Goal: Information Seeking & Learning: Stay updated

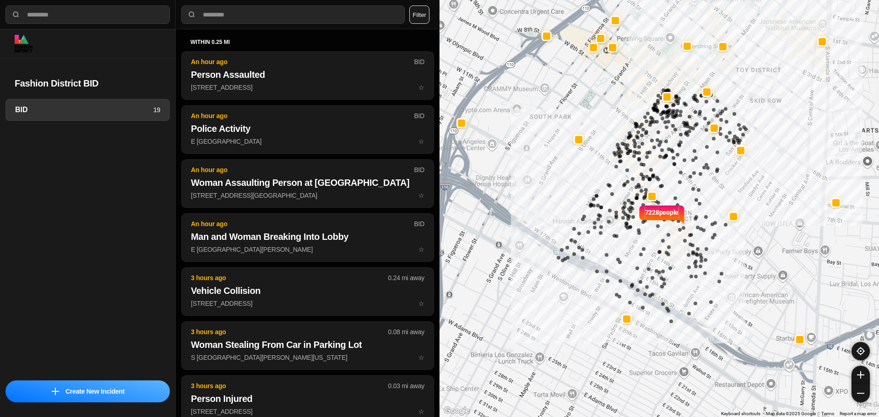
select select "*"
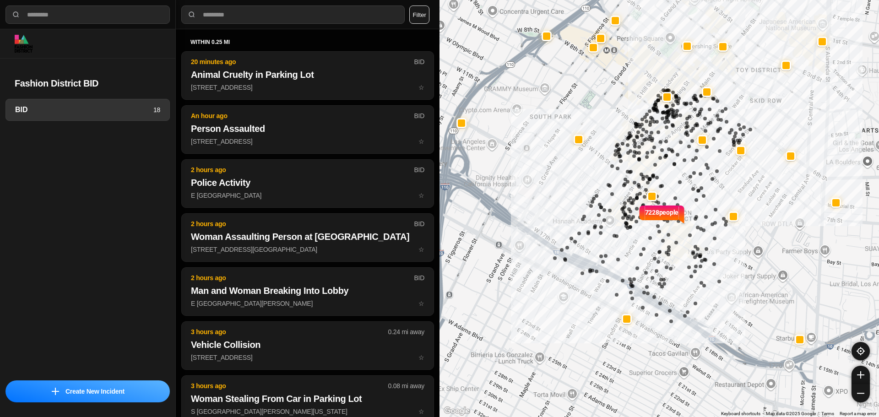
select select "*"
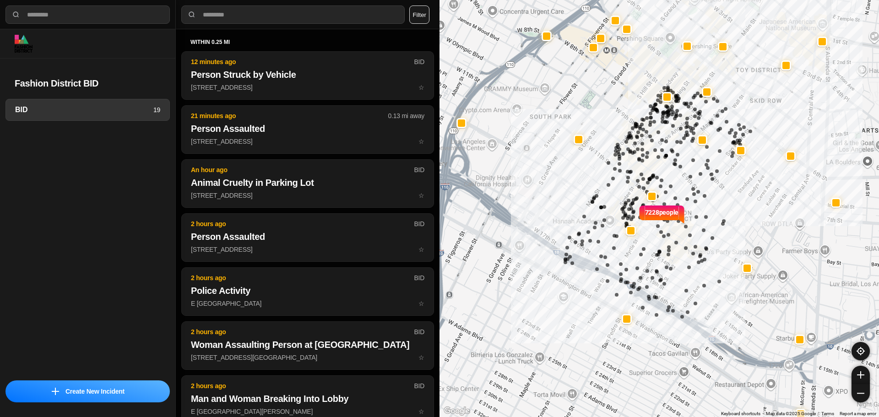
select select "*"
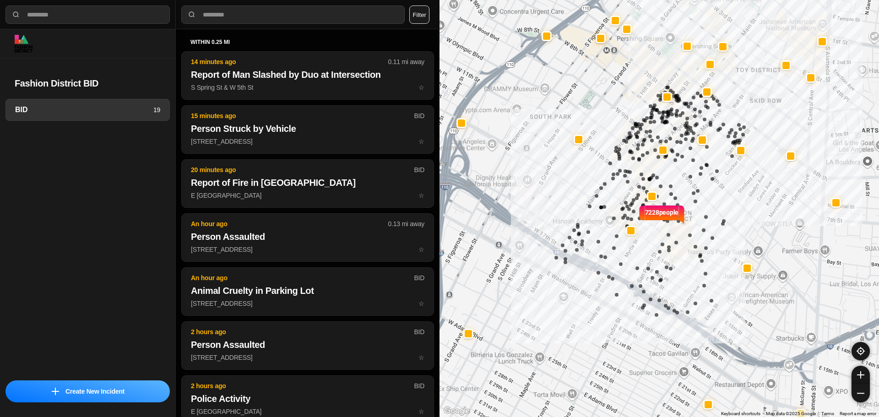
select select "*"
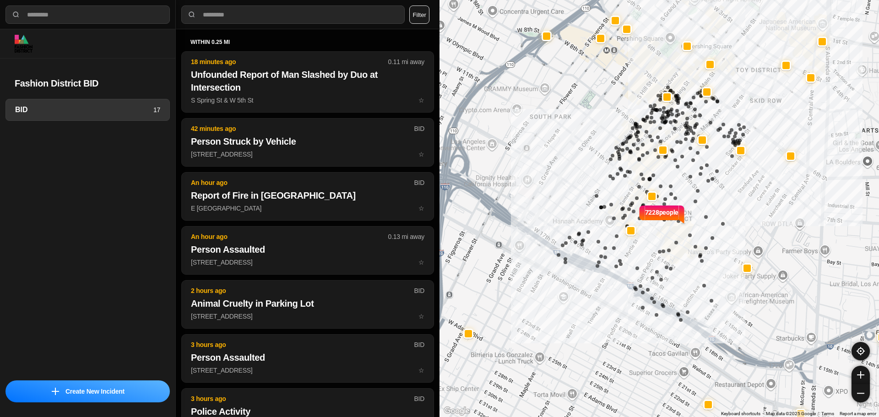
select select "*"
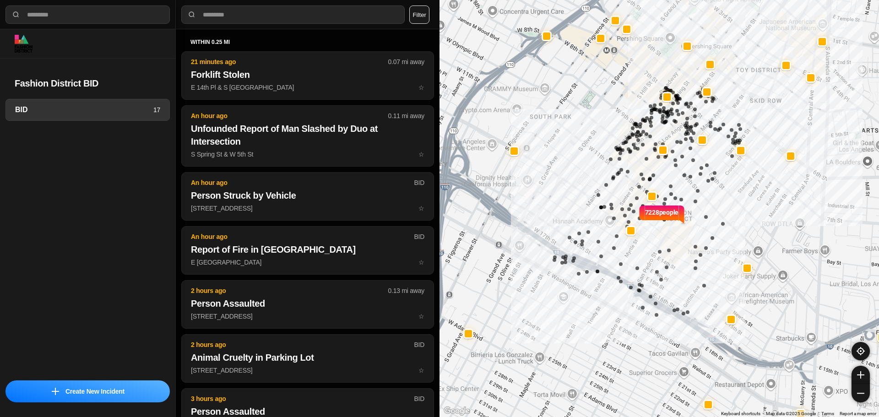
select select "*"
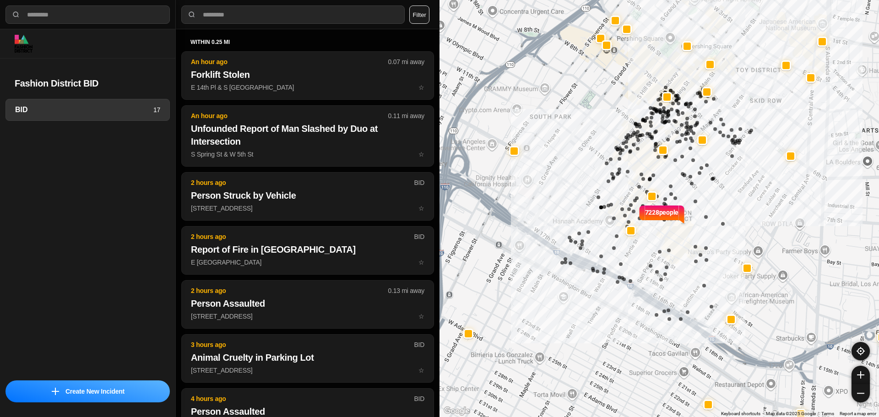
select select "*"
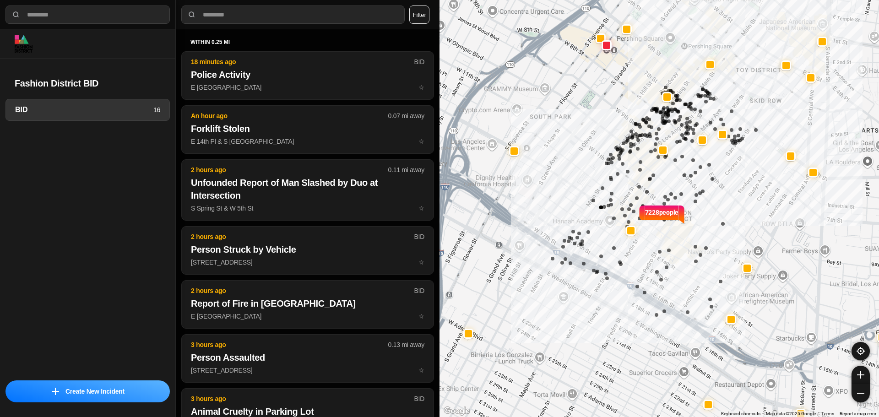
select select "*"
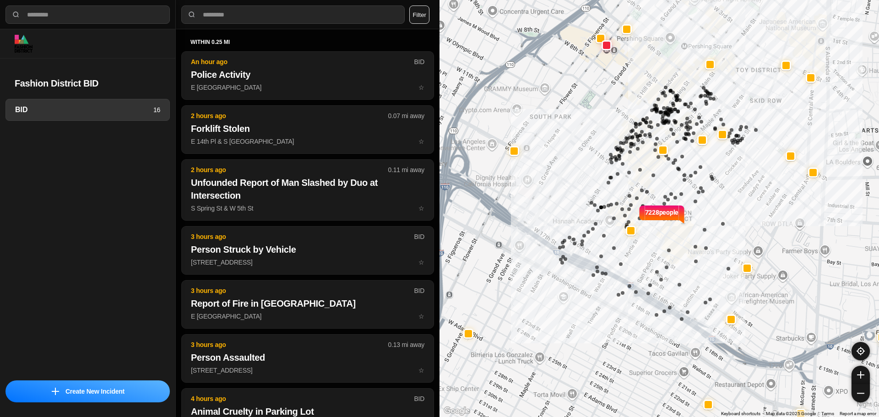
select select "*"
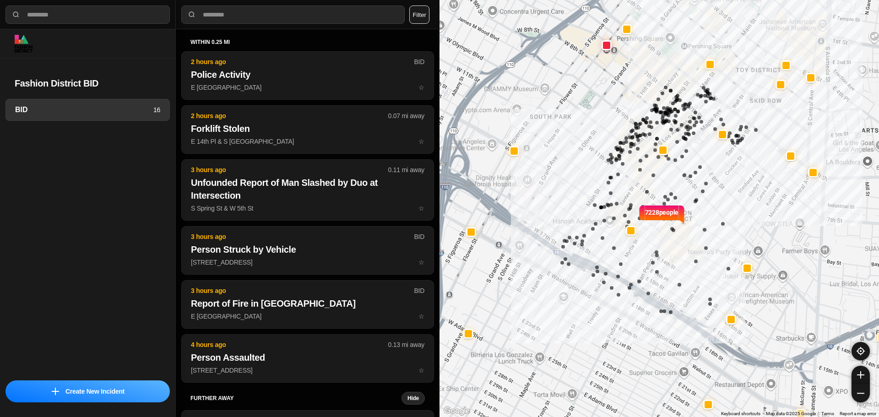
select select "*"
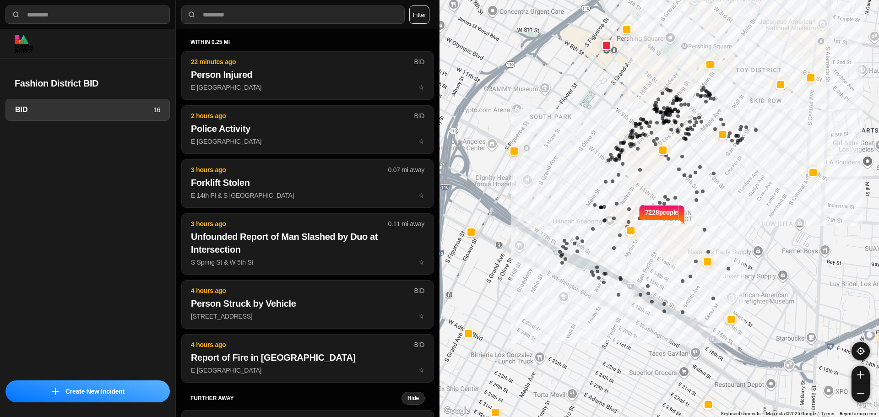
select select "*"
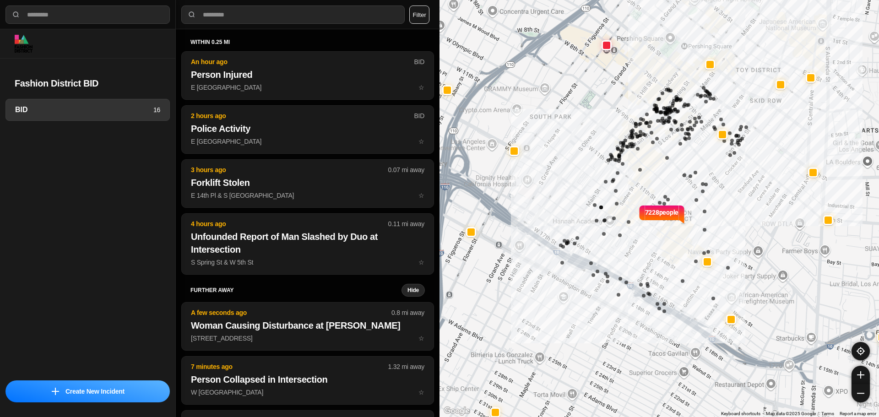
select select "*"
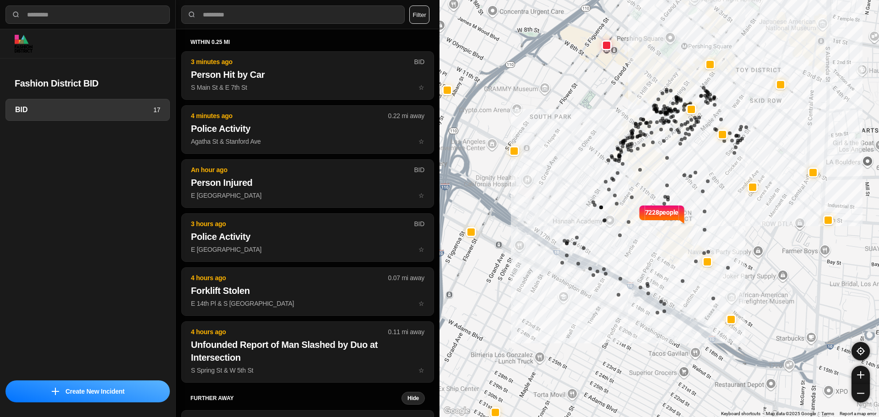
select select "*"
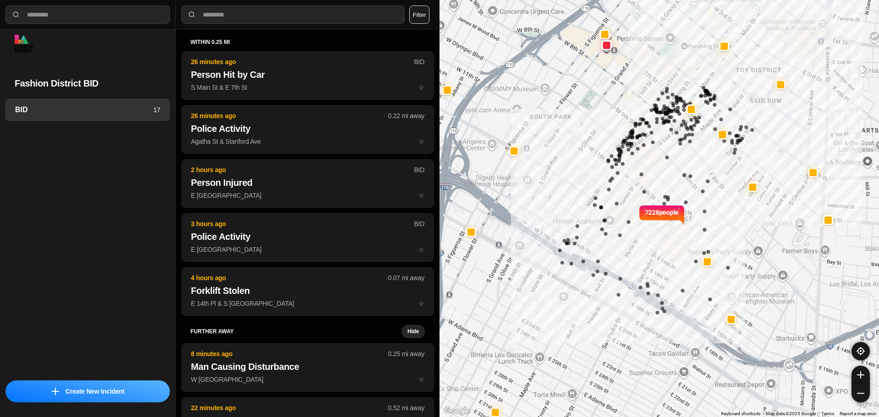
select select "*"
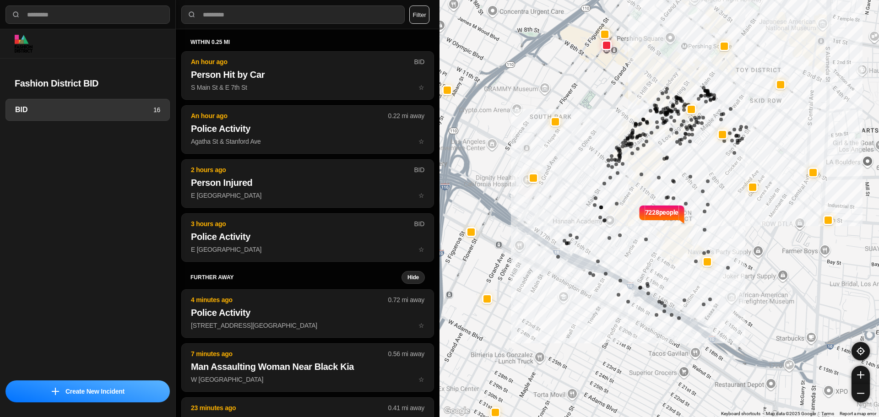
select select "*"
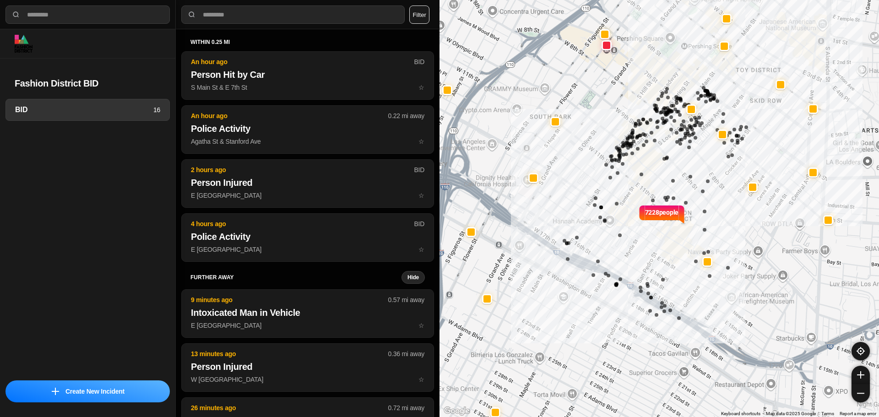
select select "*"
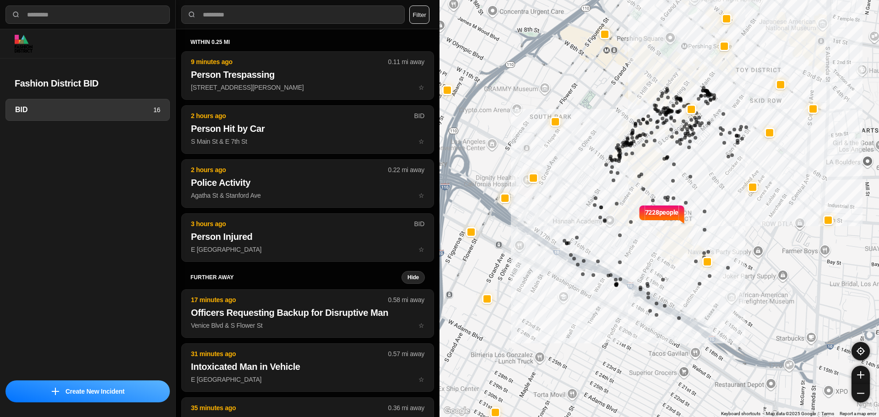
select select "*"
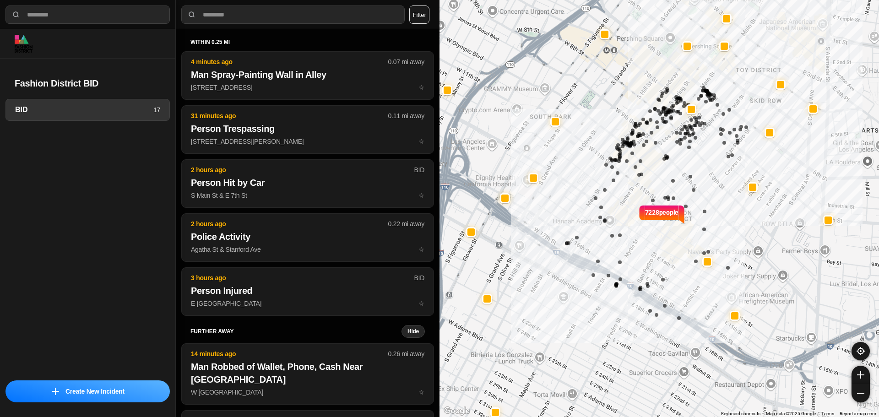
select select "*"
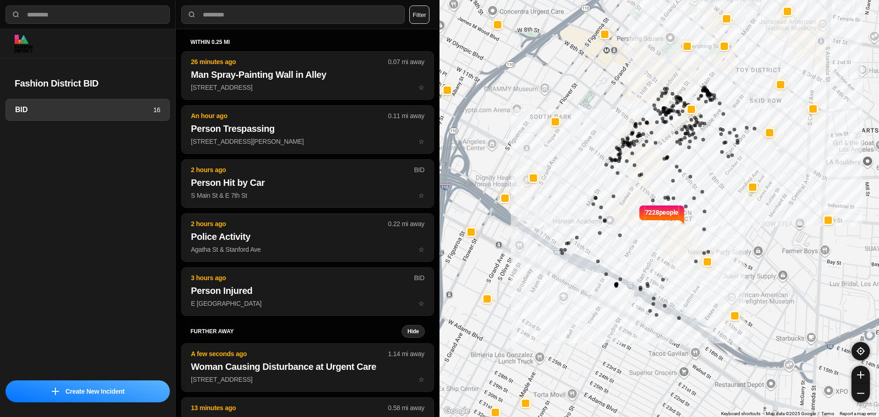
select select "*"
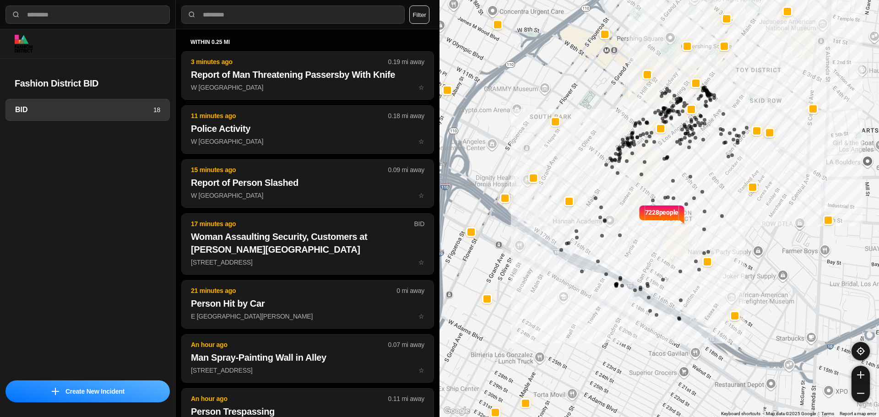
select select "*"
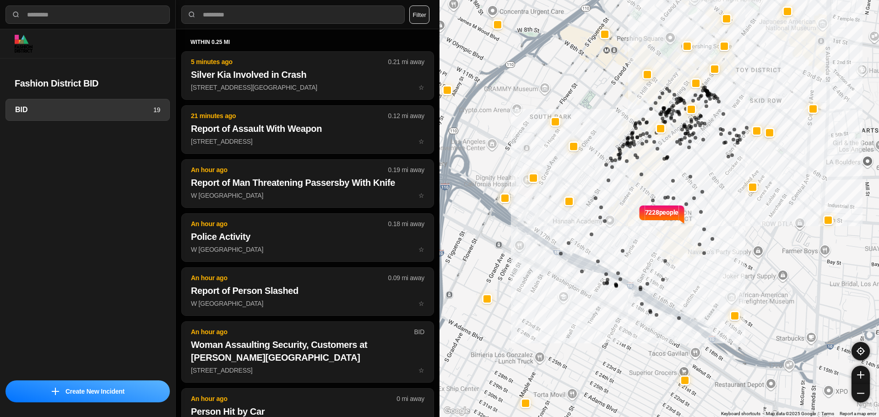
select select "*"
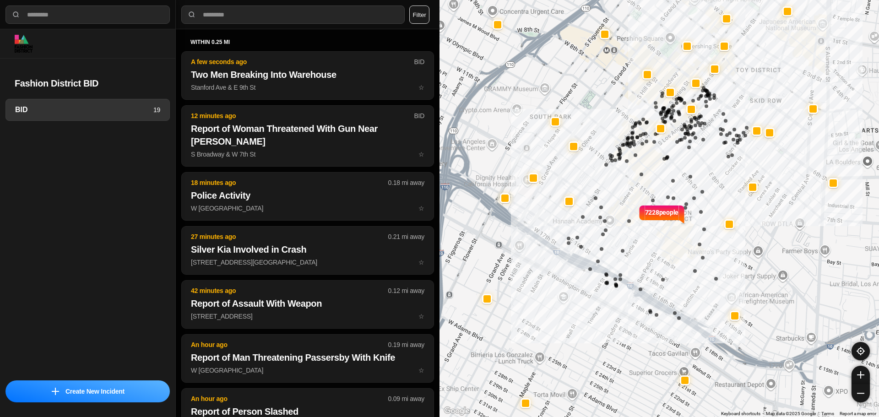
select select "*"
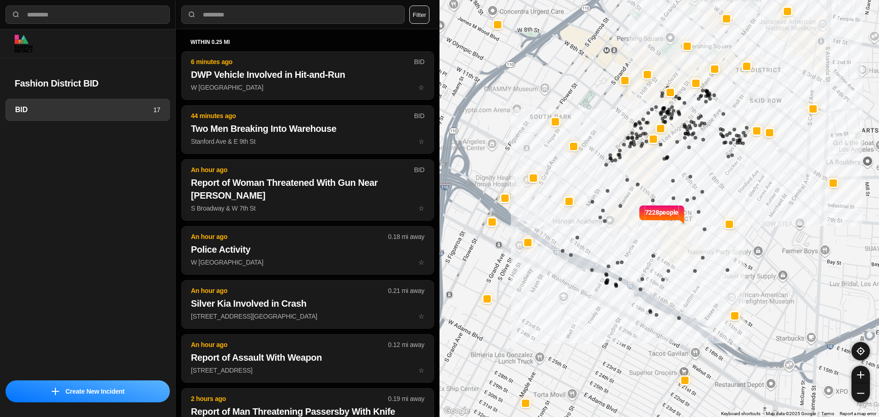
select select "*"
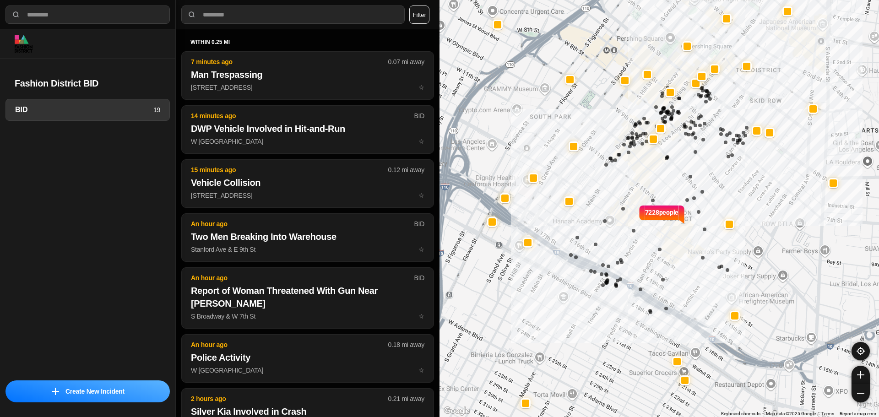
select select "*"
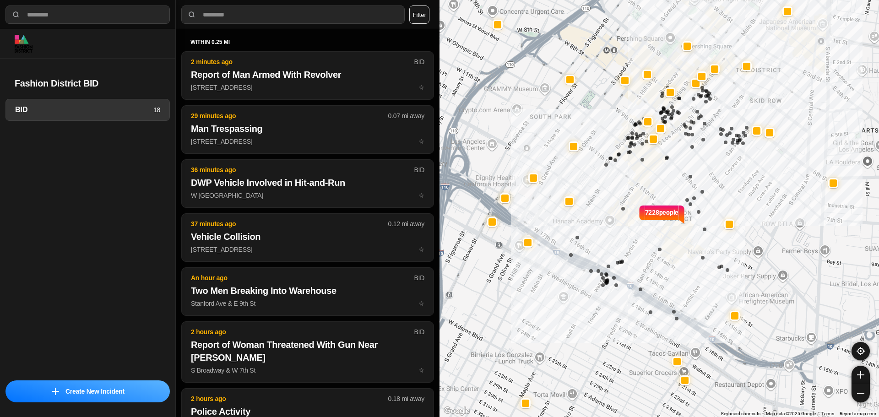
select select "*"
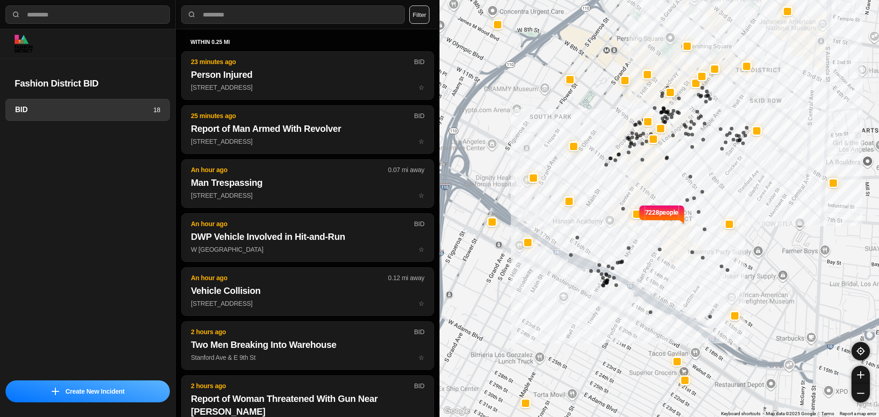
select select "*"
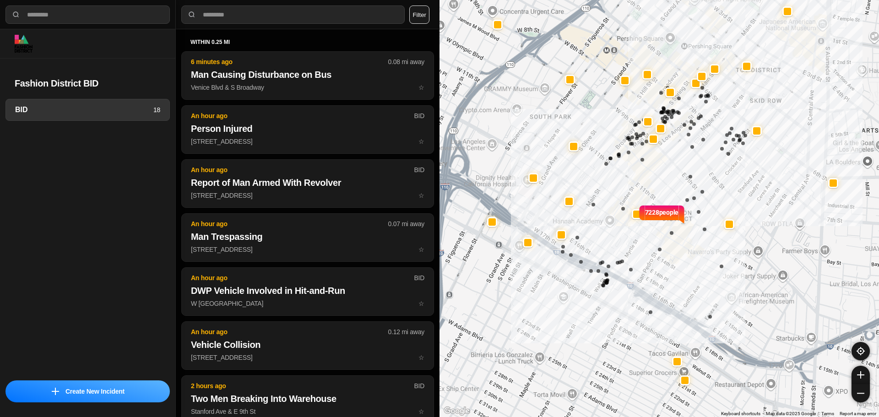
select select "*"
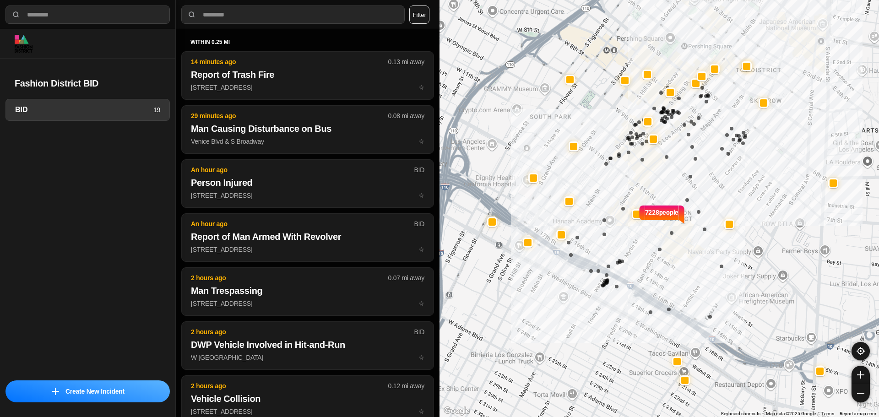
select select "*"
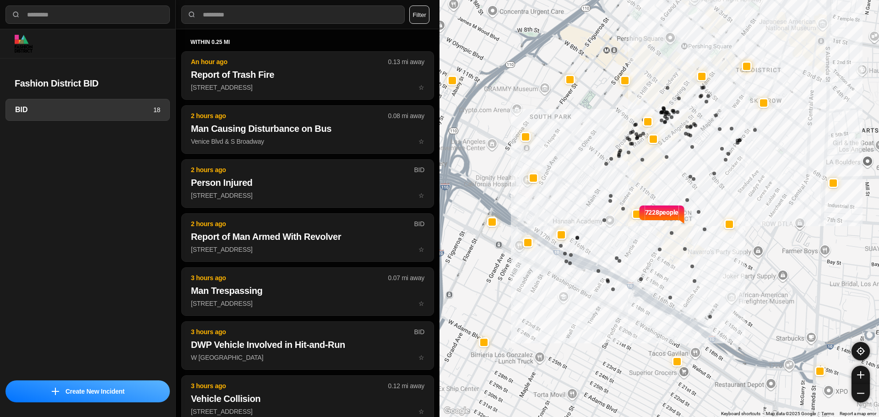
select select "*"
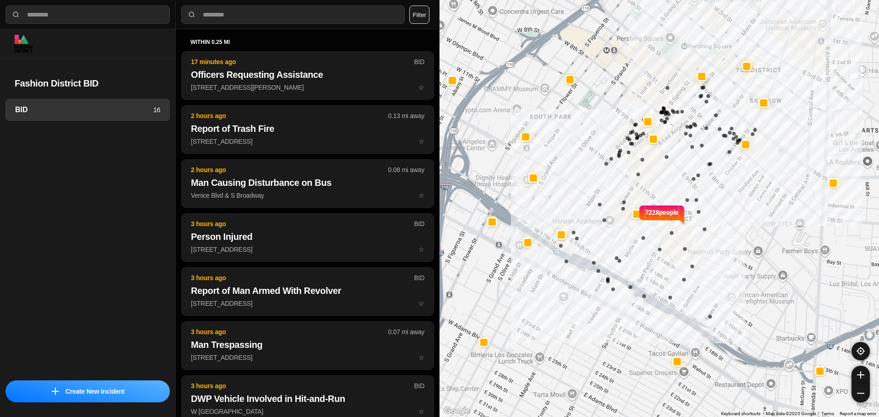
select select "*"
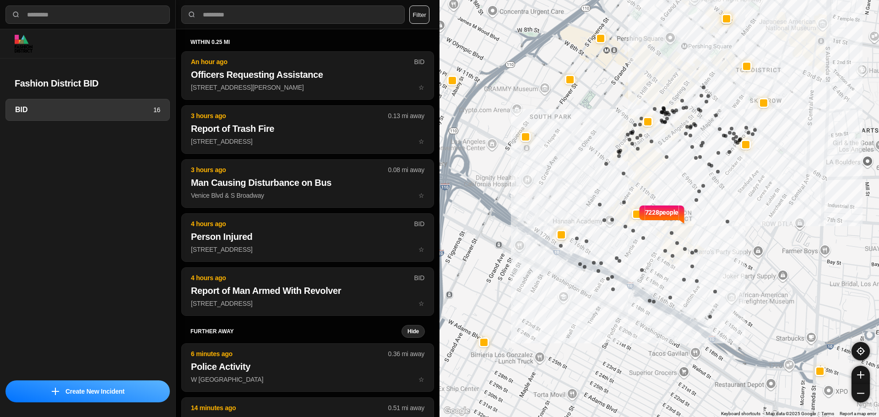
select select "*"
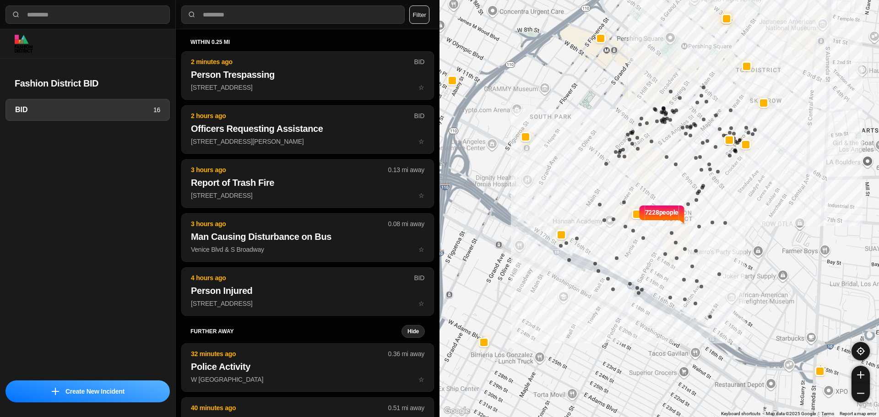
select select "*"
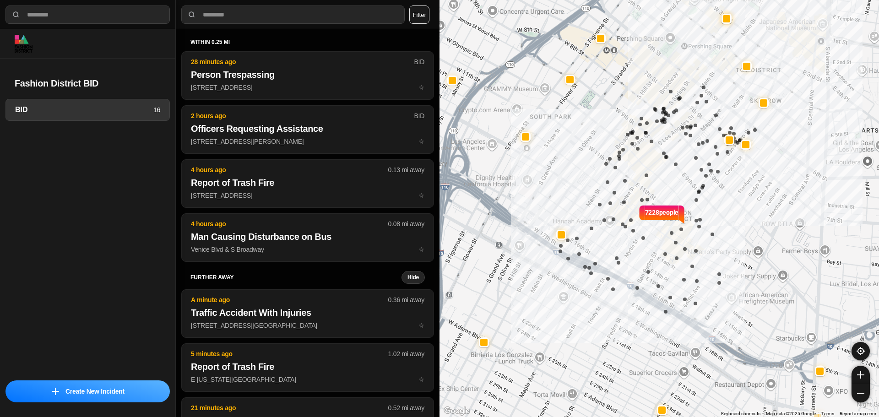
select select "*"
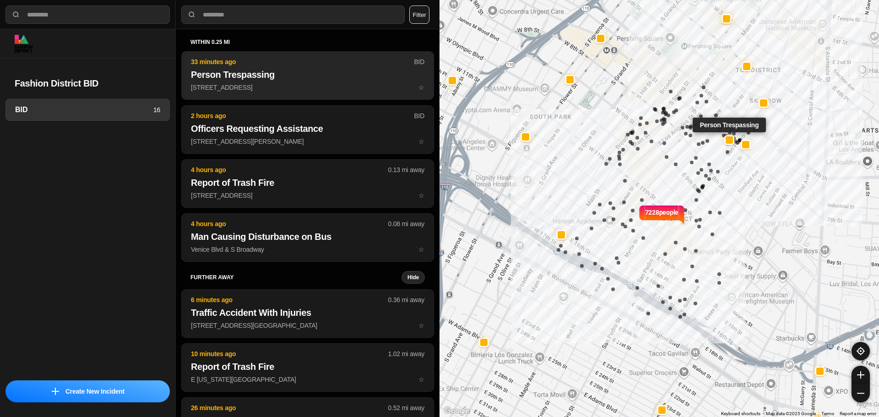
click at [239, 75] on h2 "Person Trespassing" at bounding box center [308, 74] width 234 height 13
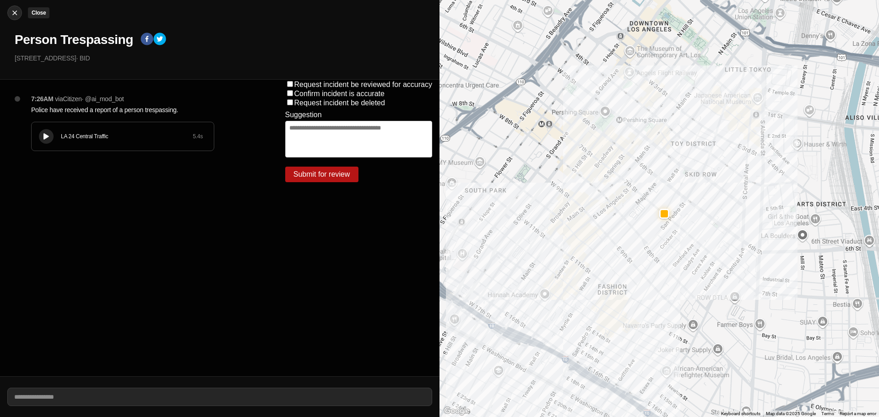
click at [16, 15] on img at bounding box center [14, 12] width 9 height 9
select select "*"
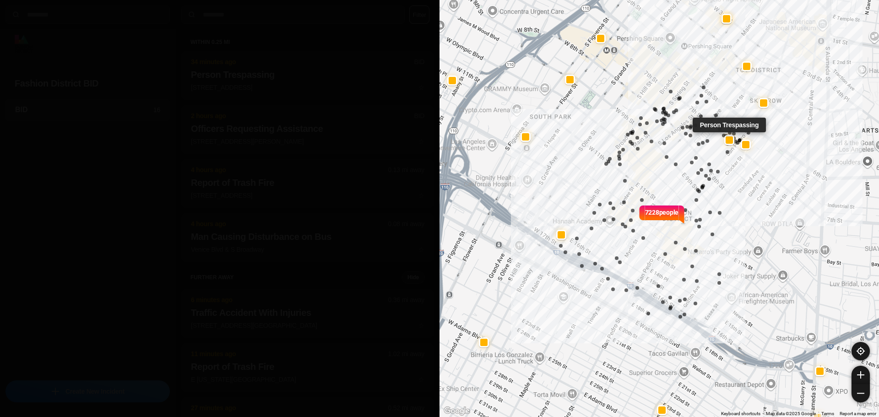
click at [211, 66] on p "34 minutes ago" at bounding box center [302, 61] width 223 height 9
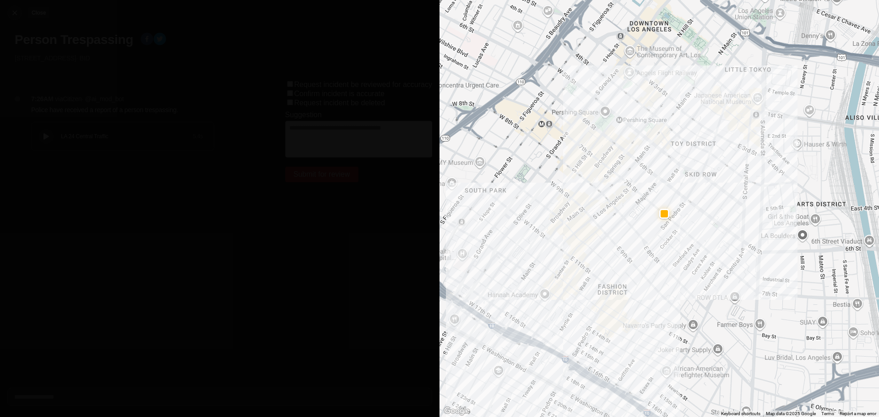
click at [20, 10] on div at bounding box center [15, 12] width 14 height 9
select select "*"
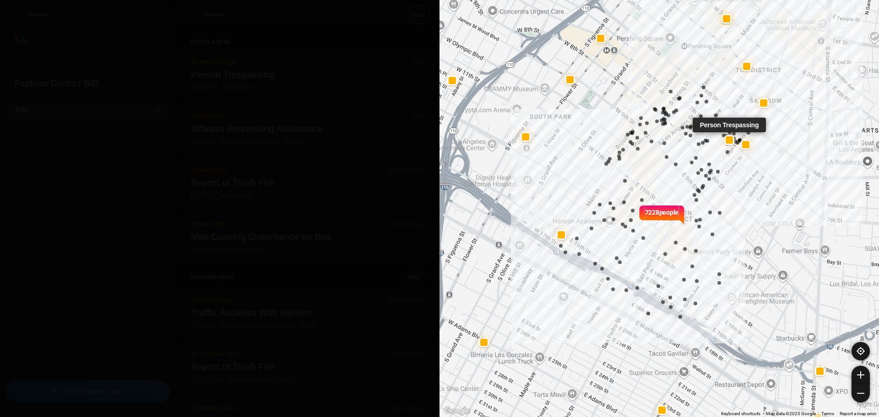
click at [264, 73] on h2 "Person Trespassing" at bounding box center [308, 74] width 234 height 13
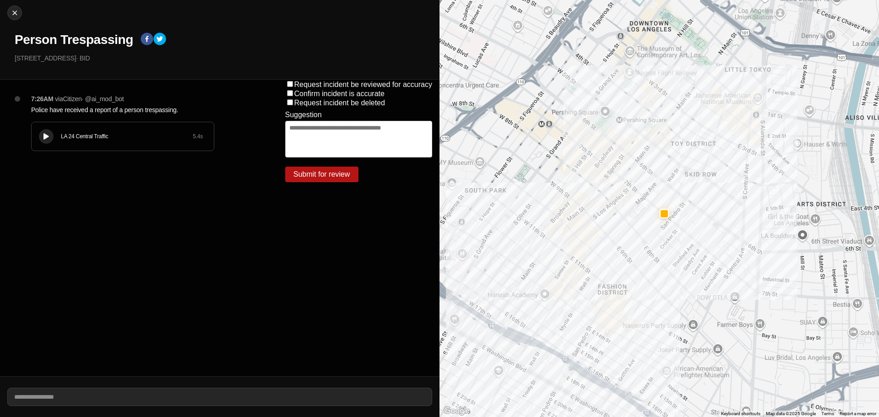
click at [52, 134] on button at bounding box center [46, 136] width 15 height 15
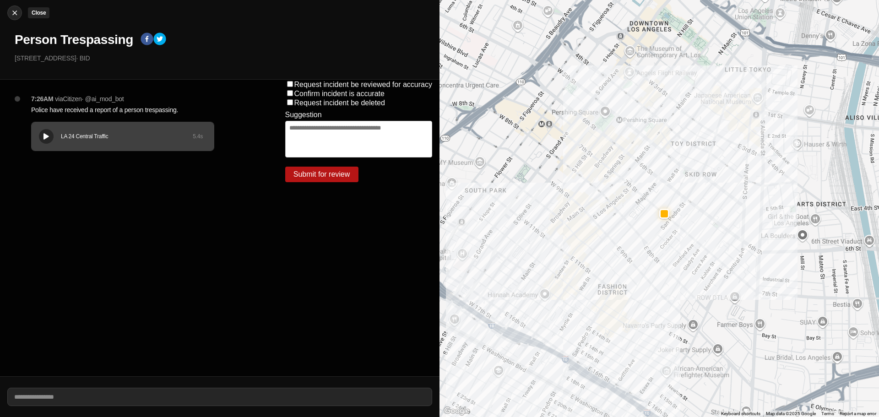
click at [20, 13] on div at bounding box center [15, 12] width 14 height 9
select select "*"
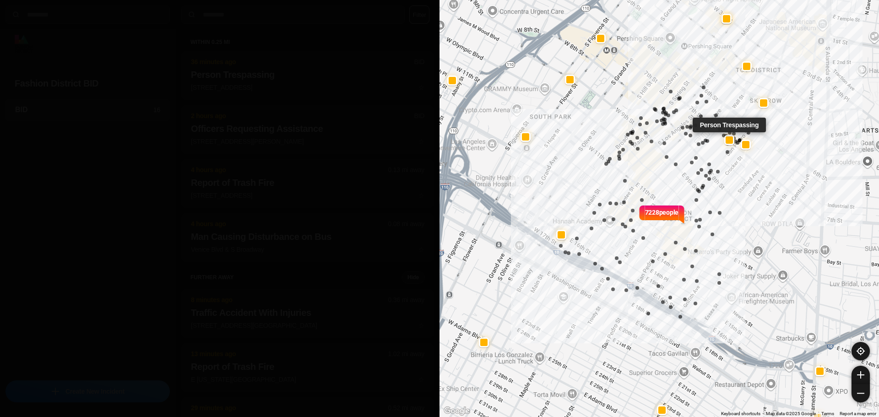
click at [313, 71] on h2 "Person Trespassing" at bounding box center [308, 74] width 234 height 13
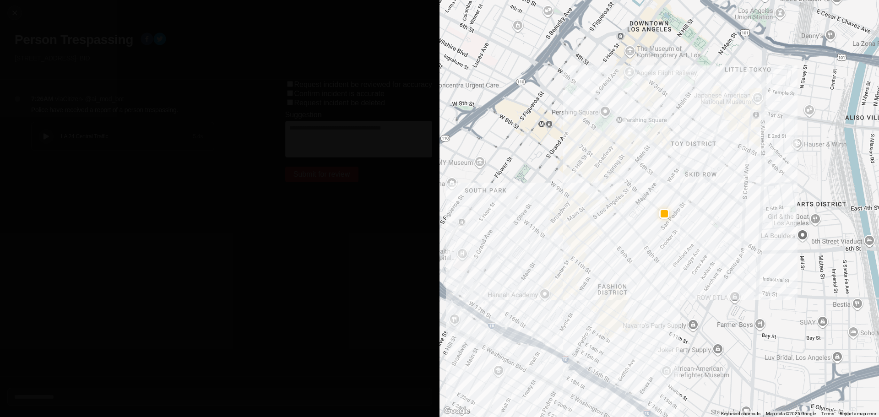
click at [128, 38] on h1 "Person Trespassing" at bounding box center [74, 40] width 119 height 16
copy div "Person Trespassing"
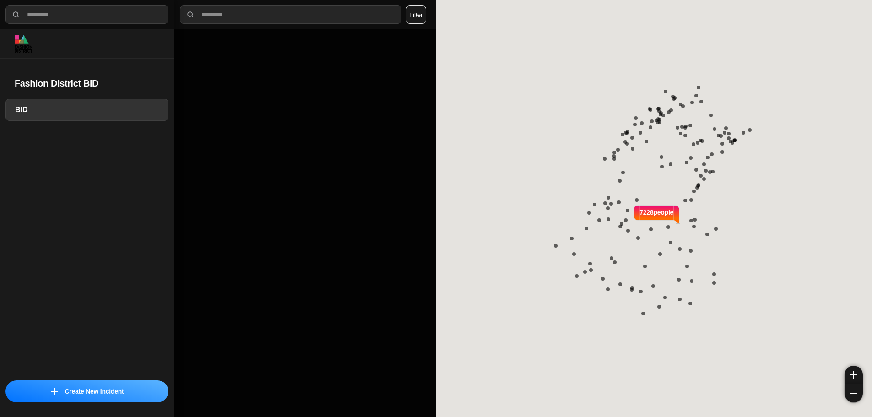
select select "*"
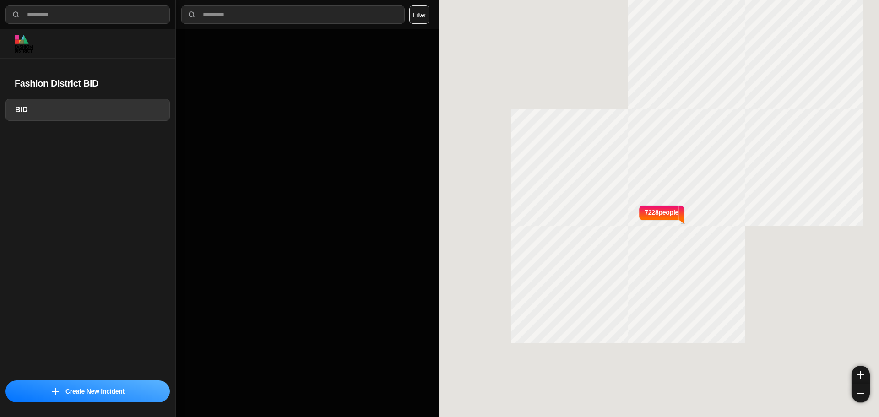
select select "*"
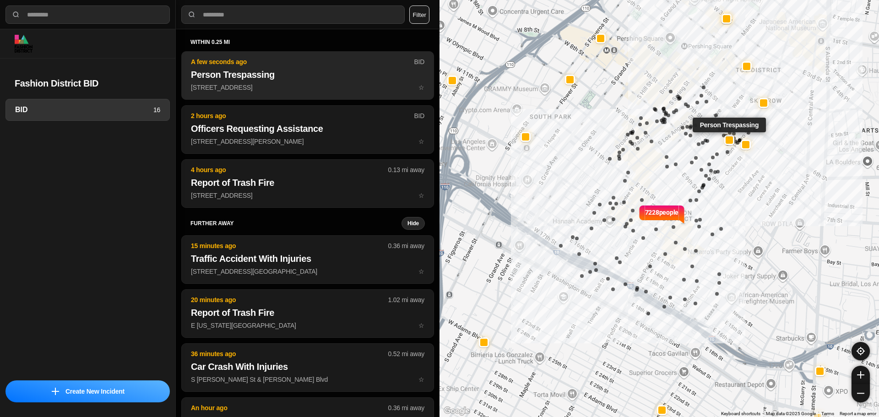
click at [278, 89] on p "423 East 7Th Street ☆" at bounding box center [308, 87] width 234 height 9
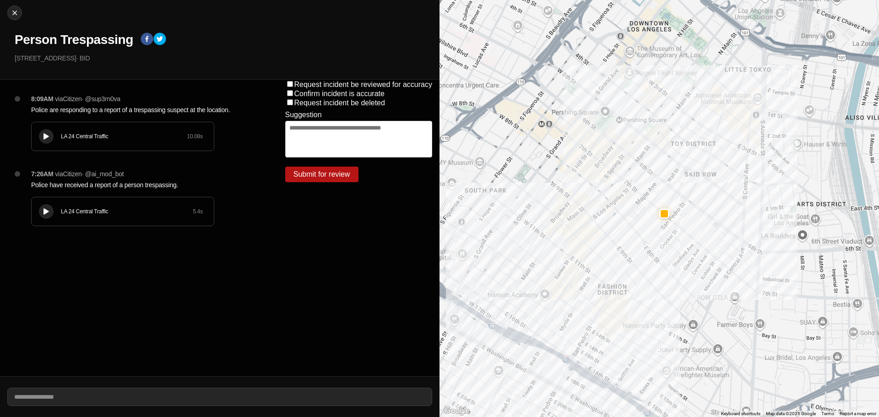
click at [92, 38] on h1 "Person Trespassing" at bounding box center [74, 40] width 119 height 16
copy div "Person Trespassing"
drag, startPoint x: 71, startPoint y: 60, endPoint x: 0, endPoint y: 55, distance: 70.7
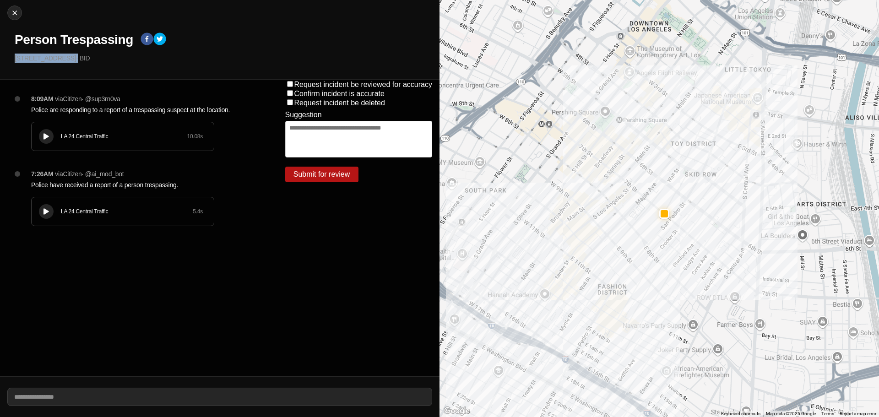
click at [0, 55] on div "Close Person Trespassing 423 East 7Th Street · BID" at bounding box center [220, 40] width 440 height 80
copy p "[STREET_ADDRESS]"
click at [92, 186] on p "Police have received a report of a person trespassing." at bounding box center [140, 184] width 218 height 9
click at [91, 186] on p "Police have received a report of a person trespassing." at bounding box center [140, 184] width 218 height 9
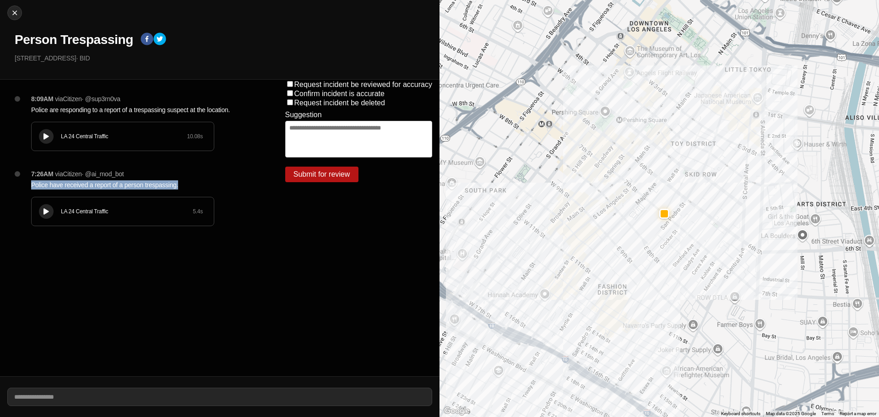
click at [91, 186] on p "Police have received a report of a person trespassing." at bounding box center [140, 184] width 218 height 9
copy p "Police have received a report of a person trespassing."
click at [145, 106] on p "Police are responding to a report of a trespassing suspect at the location." at bounding box center [140, 109] width 218 height 9
click at [142, 109] on p "Police are responding to a report of a trespassing suspect at the location." at bounding box center [140, 109] width 218 height 9
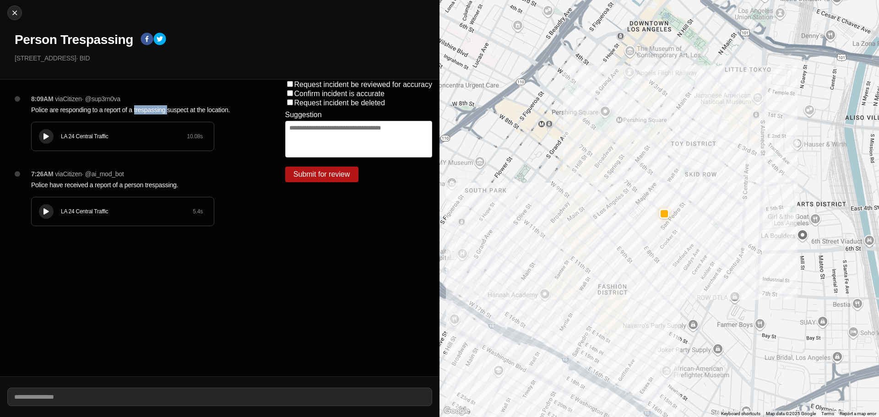
click at [142, 109] on p "Police are responding to a report of a trespassing suspect at the location." at bounding box center [140, 109] width 218 height 9
click at [135, 110] on p "Police are responding to a report of a trespassing suspect at the location." at bounding box center [140, 109] width 218 height 9
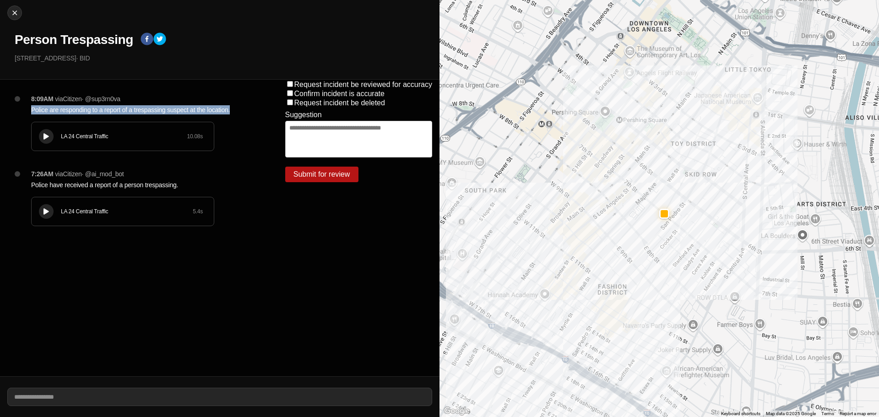
click at [47, 136] on icon at bounding box center [46, 137] width 5 height 6
click at [17, 17] on button "Close" at bounding box center [14, 12] width 15 height 15
select select "*"
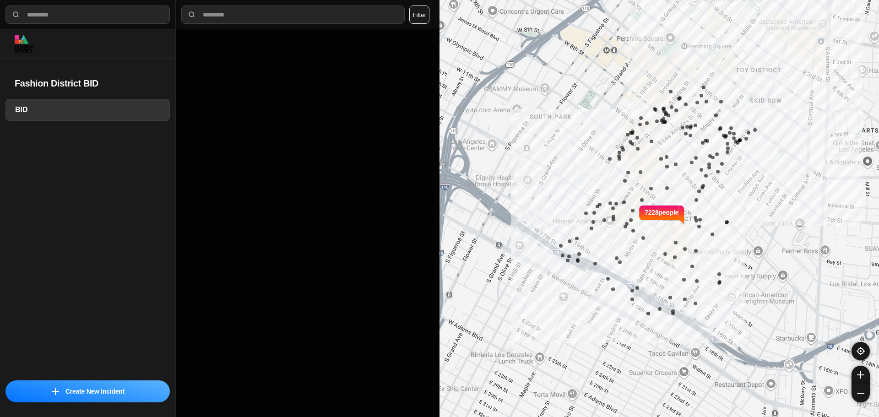
select select "*"
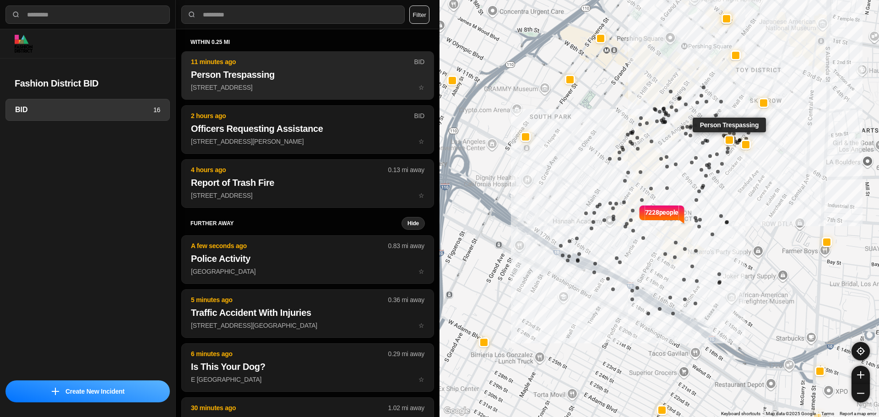
click at [238, 84] on p "[STREET_ADDRESS] ☆" at bounding box center [308, 87] width 234 height 9
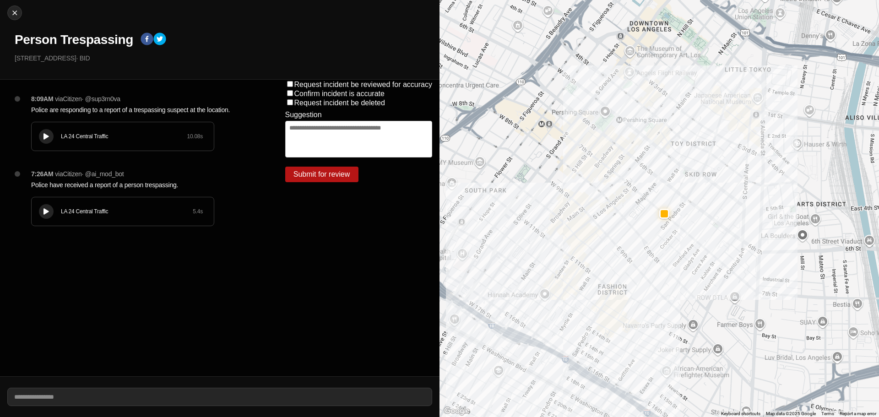
click at [50, 133] on div at bounding box center [46, 136] width 9 height 7
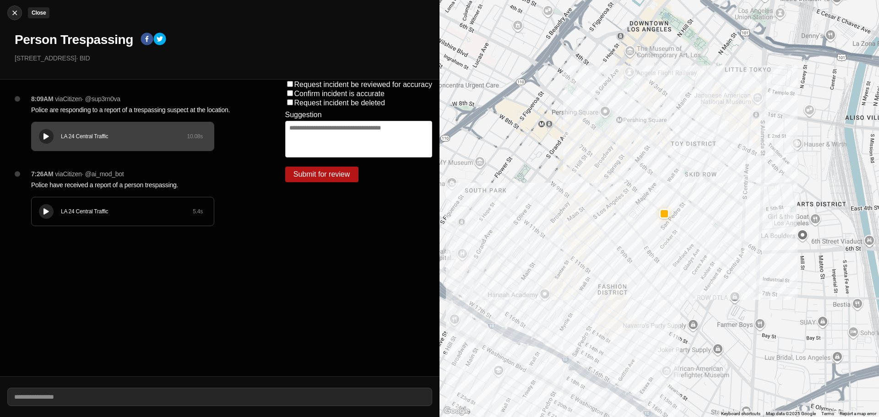
click at [14, 15] on img at bounding box center [14, 12] width 9 height 9
select select "*"
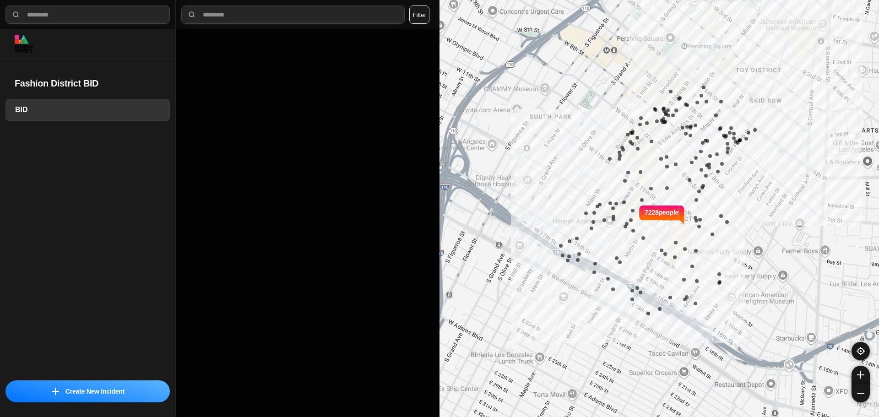
select select "*"
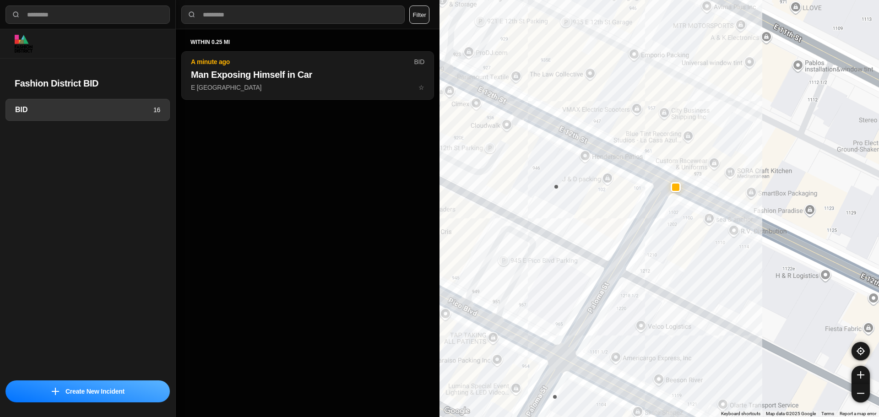
drag, startPoint x: 639, startPoint y: 173, endPoint x: 663, endPoint y: 210, distance: 43.4
click at [663, 210] on div "7228 people" at bounding box center [660, 208] width 440 height 417
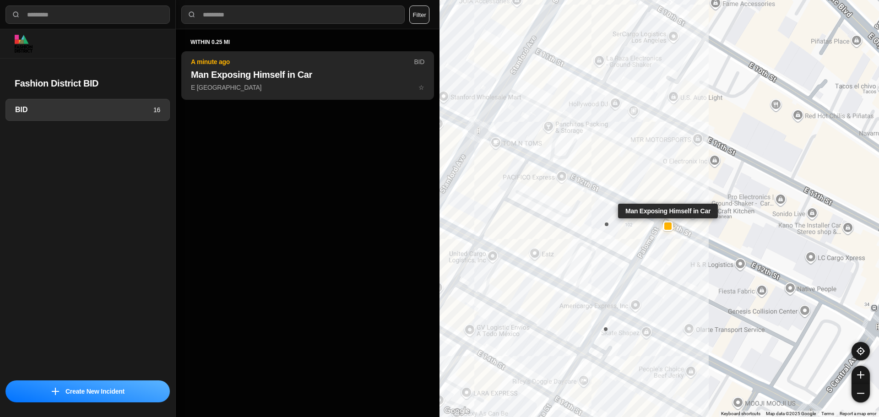
click at [251, 80] on h2 "Man Exposing Himself in Car" at bounding box center [308, 74] width 234 height 13
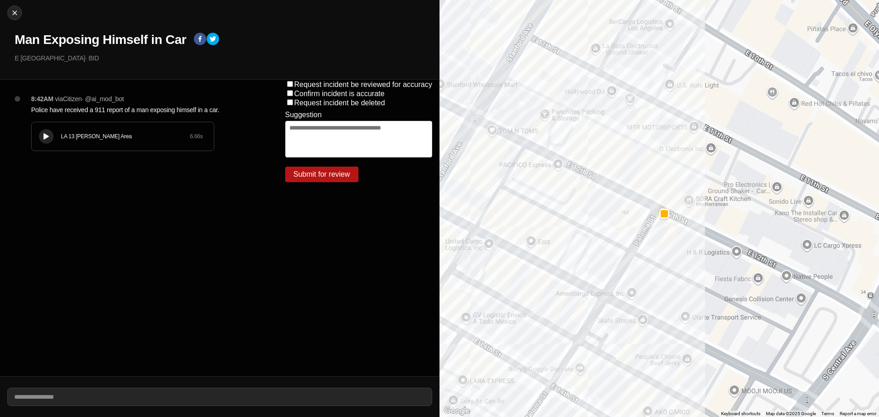
click at [48, 141] on button at bounding box center [46, 136] width 15 height 15
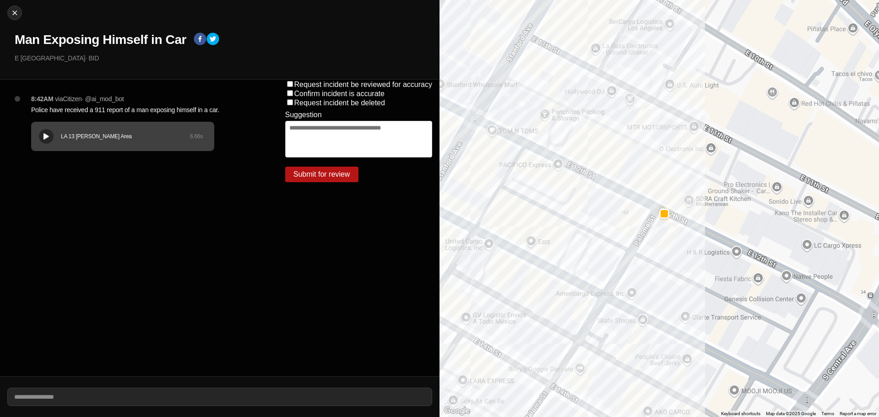
drag, startPoint x: 37, startPoint y: 138, endPoint x: 236, endPoint y: 188, distance: 205.5
click at [236, 187] on div "8:42AM via Citizen · @ ai_mod_bot Police have received a 911 report of a man ex…" at bounding box center [139, 228] width 278 height 297
click at [46, 136] on icon at bounding box center [46, 137] width 5 height 6
click at [85, 132] on div "LA 13 Newton Area 6.66 s" at bounding box center [123, 136] width 182 height 28
click at [58, 127] on div "LA 13 Newton Area 6.66 s" at bounding box center [123, 136] width 182 height 28
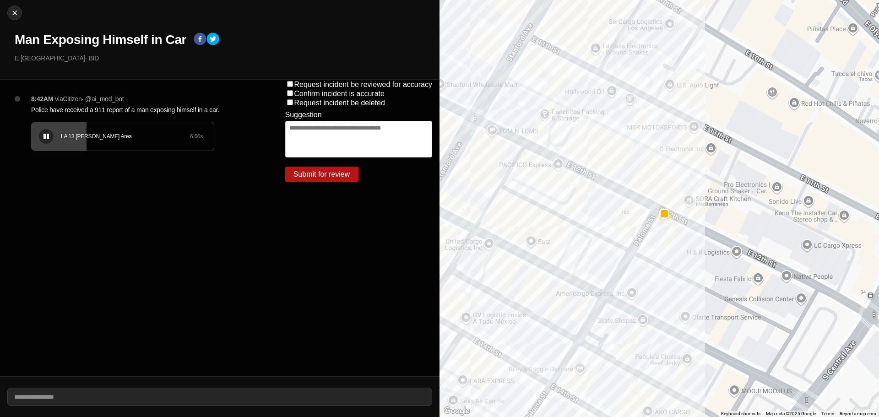
click at [50, 139] on div at bounding box center [46, 136] width 9 height 7
click at [117, 30] on div "Close Man Exposing Himself in Car E 12th St & Paloma St · BID" at bounding box center [220, 40] width 440 height 80
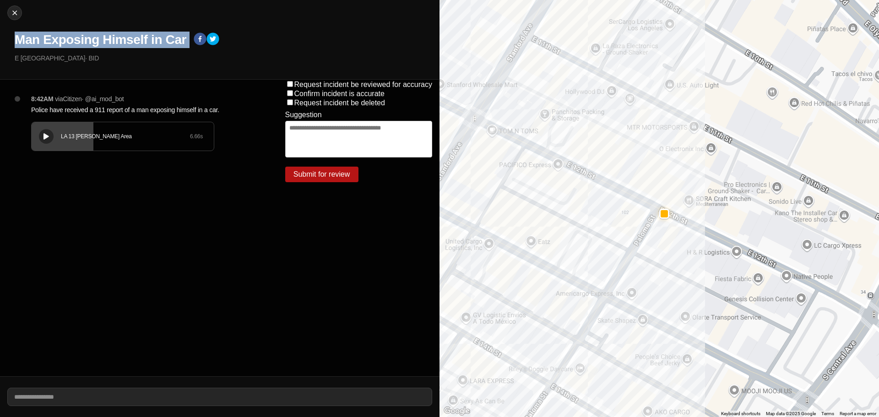
click at [117, 30] on div "Close Man Exposing Himself in Car E 12th St & Paloma St · BID" at bounding box center [220, 40] width 440 height 80
click at [115, 34] on h1 "Man Exposing Himself in Car" at bounding box center [101, 40] width 172 height 16
drag, startPoint x: 76, startPoint y: 60, endPoint x: 0, endPoint y: 62, distance: 76.5
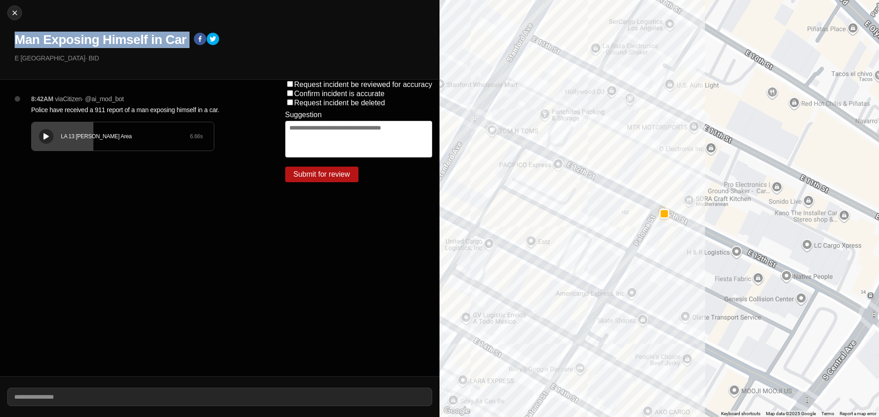
click at [0, 62] on div "Close Man Exposing Himself in Car E 12th St & Paloma St · BID" at bounding box center [220, 40] width 440 height 80
copy p "E [GEOGRAPHIC_DATA]"
click at [103, 111] on p "Police have received a 911 report of a man exposing himself in a car." at bounding box center [140, 109] width 218 height 9
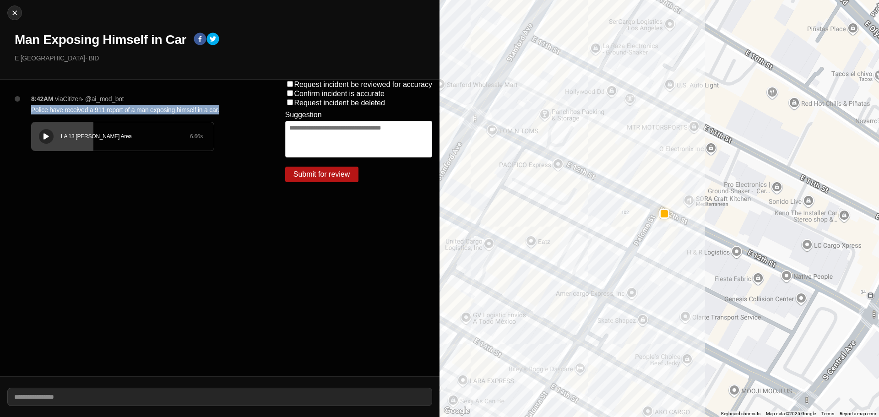
click at [103, 111] on p "Police have received a 911 report of a man exposing himself in a car." at bounding box center [140, 109] width 218 height 9
copy p "Police have received a 911 report of a man exposing himself in a car."
click at [11, 11] on img at bounding box center [14, 12] width 9 height 9
select select "*"
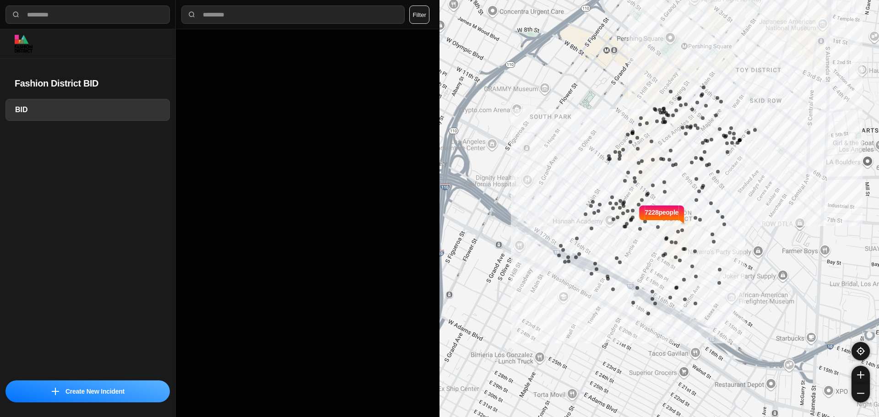
select select "*"
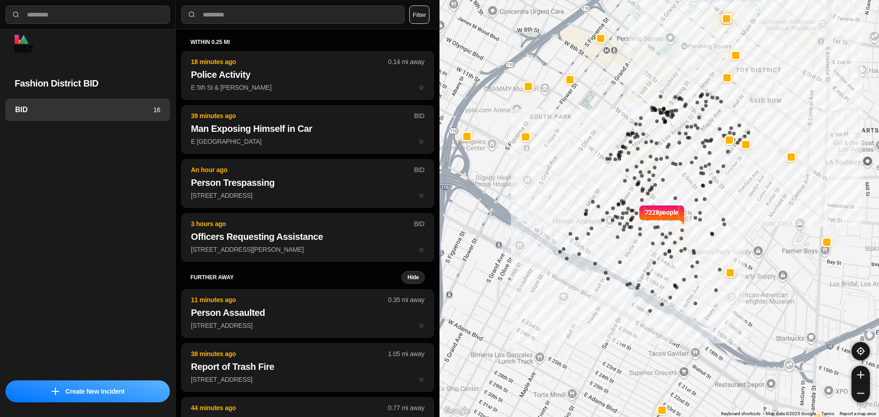
select select "*"
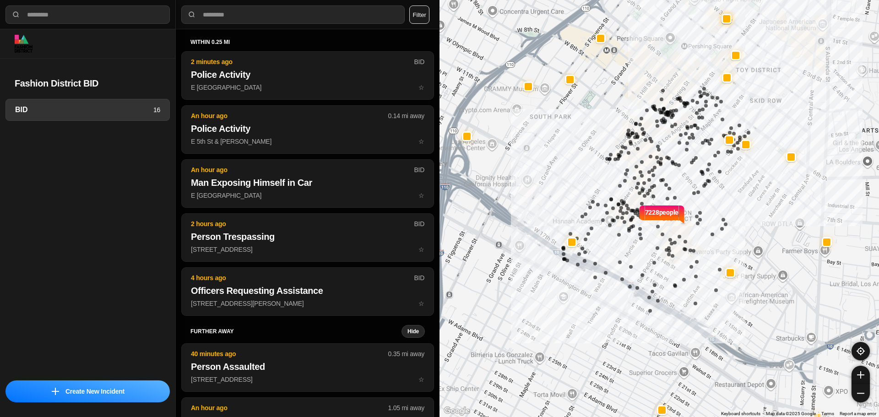
select select "*"
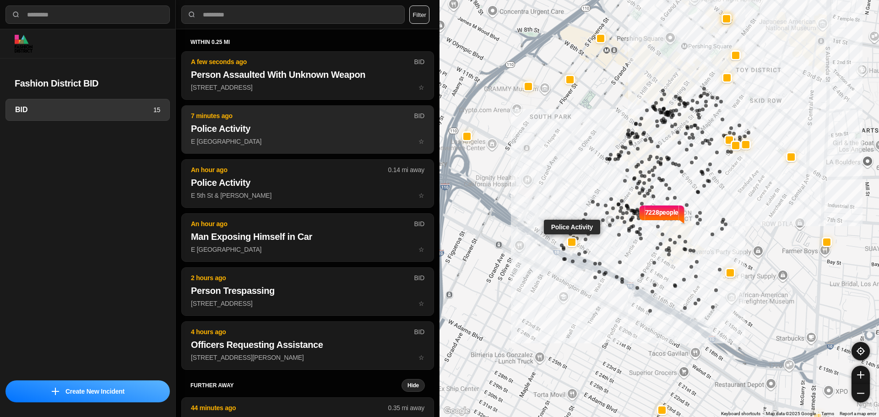
click at [219, 133] on h2 "Police Activity" at bounding box center [308, 128] width 234 height 13
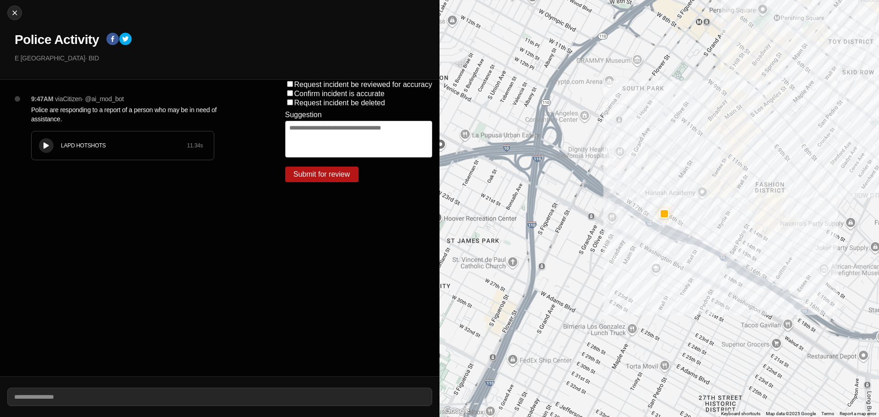
click at [48, 148] on icon at bounding box center [46, 146] width 5 height 6
click at [85, 134] on div "LAPD HOTSHOTS 11.34 s" at bounding box center [123, 145] width 182 height 28
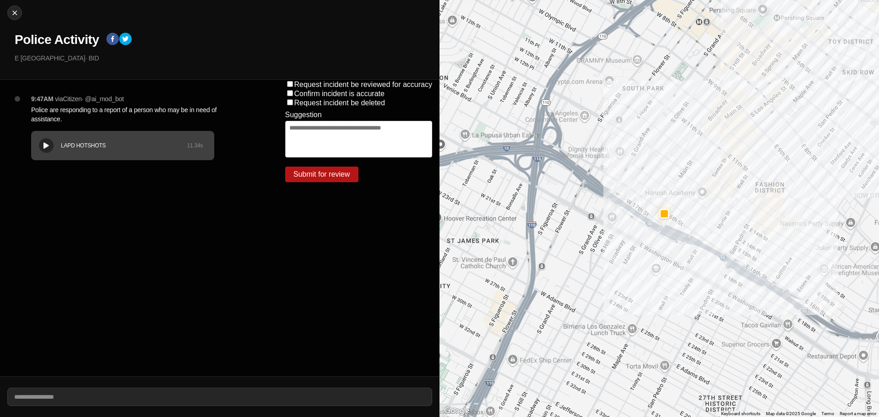
click at [82, 134] on div "LAPD HOTSHOTS 11.34 s" at bounding box center [123, 145] width 182 height 28
click at [71, 46] on h1 "Police Activity" at bounding box center [57, 40] width 84 height 16
copy div "Police Activity"
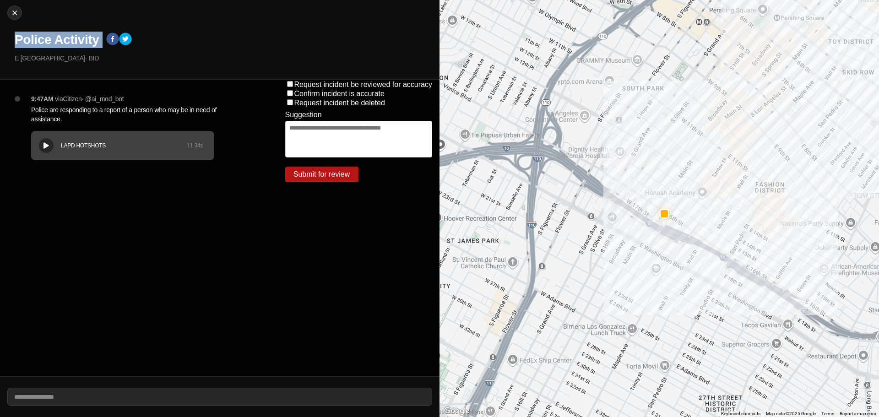
drag, startPoint x: 75, startPoint y: 60, endPoint x: 0, endPoint y: 72, distance: 75.7
click at [0, 72] on div "Close Police Activity E [GEOGRAPHIC_DATA] · BID" at bounding box center [220, 40] width 440 height 80
copy p "E [GEOGRAPHIC_DATA]"
click at [89, 113] on p "Police are responding to a report of a person who may be in need of assistance." at bounding box center [140, 114] width 218 height 18
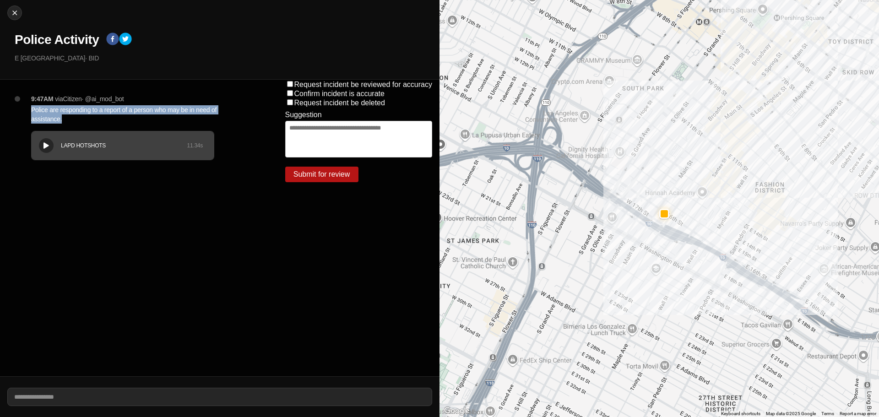
click at [89, 113] on p "Police are responding to a report of a person who may be in need of assistance." at bounding box center [140, 114] width 218 height 18
copy p "Police are responding to a report of a person who may be in need of assistance."
click at [18, 9] on img at bounding box center [14, 12] width 9 height 9
select select "*"
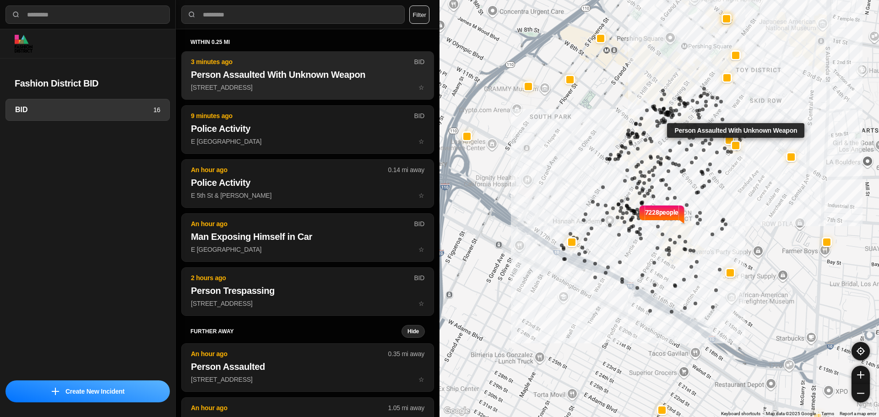
click at [212, 69] on h2 "Person Assaulted With Unknown Weapon" at bounding box center [308, 74] width 234 height 13
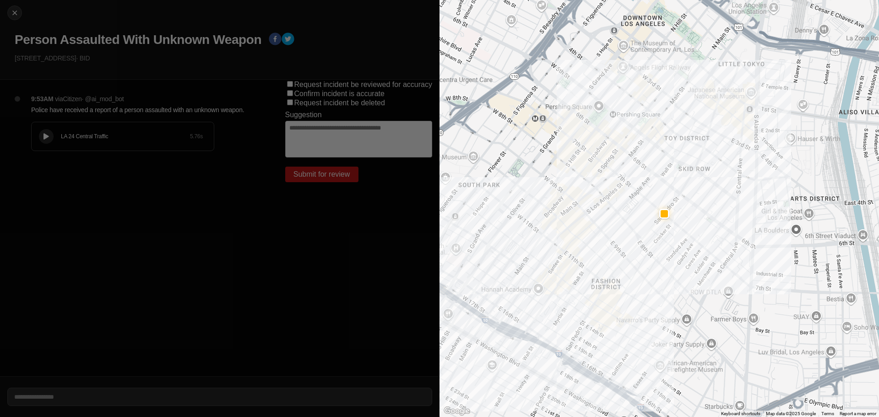
click at [49, 138] on div at bounding box center [46, 136] width 9 height 7
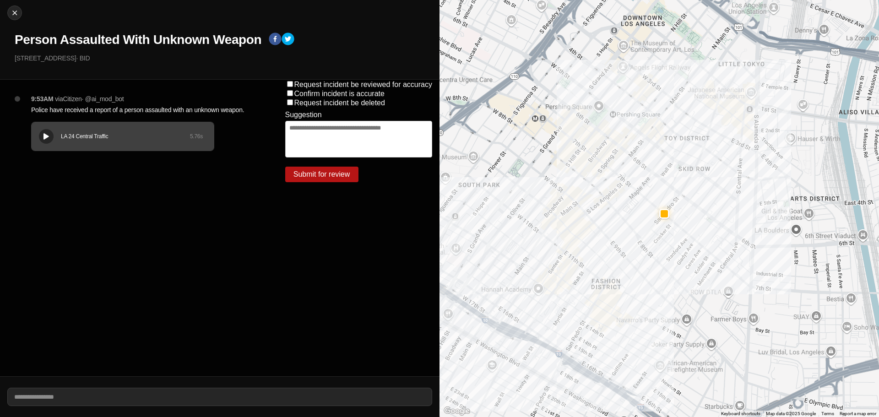
click at [42, 136] on div at bounding box center [46, 136] width 9 height 7
click at [120, 35] on h1 "Person Assaulted With Unknown Weapon" at bounding box center [138, 40] width 247 height 16
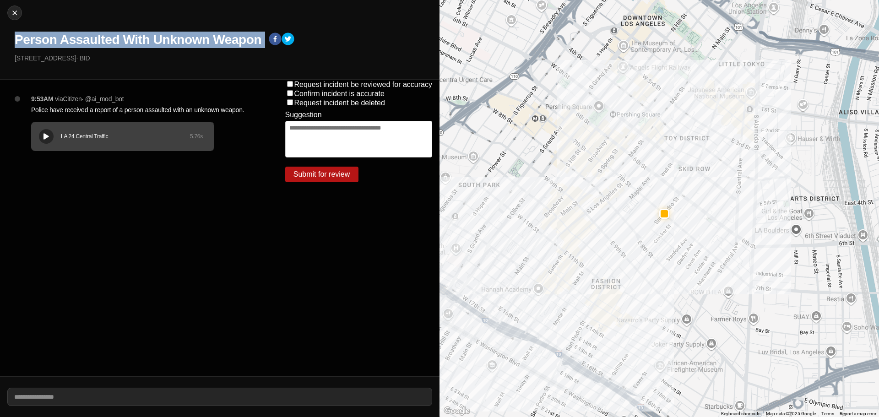
click at [120, 35] on h1 "Person Assaulted With Unknown Weapon" at bounding box center [138, 40] width 247 height 16
copy div "Person Assaulted With Unknown Weapon"
drag, startPoint x: 70, startPoint y: 60, endPoint x: 0, endPoint y: 74, distance: 70.9
click at [0, 74] on div "Close Person Assaulted With Unknown Weapon 501 East 7Th Street · BID" at bounding box center [220, 40] width 440 height 80
copy p "[STREET_ADDRESS]"
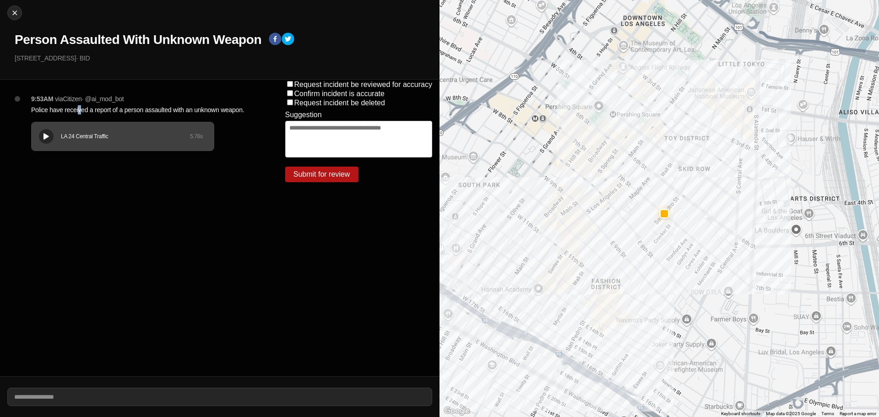
click at [80, 111] on p "Police have received a report of a person assaulted with an unknown weapon." at bounding box center [140, 109] width 218 height 9
copy p "Police have received a report of a person assaulted with an unknown weapon."
click at [16, 16] on img at bounding box center [14, 12] width 9 height 9
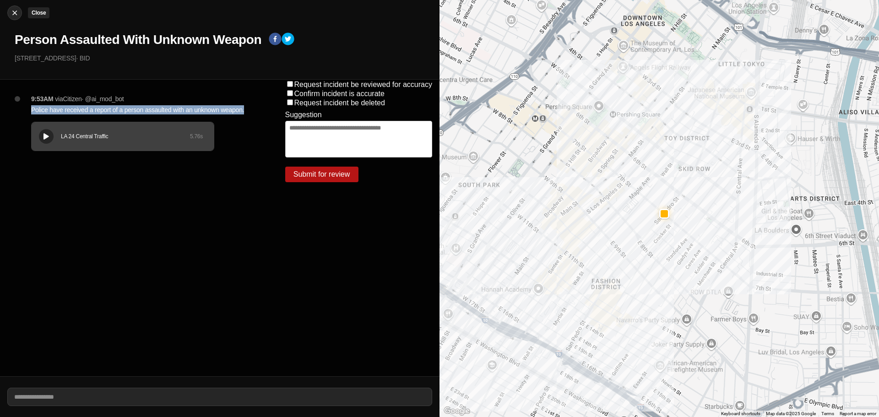
select select "*"
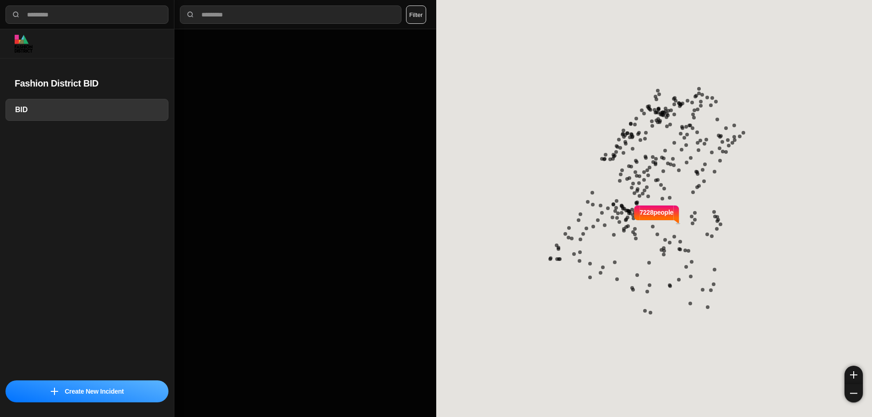
select select "*"
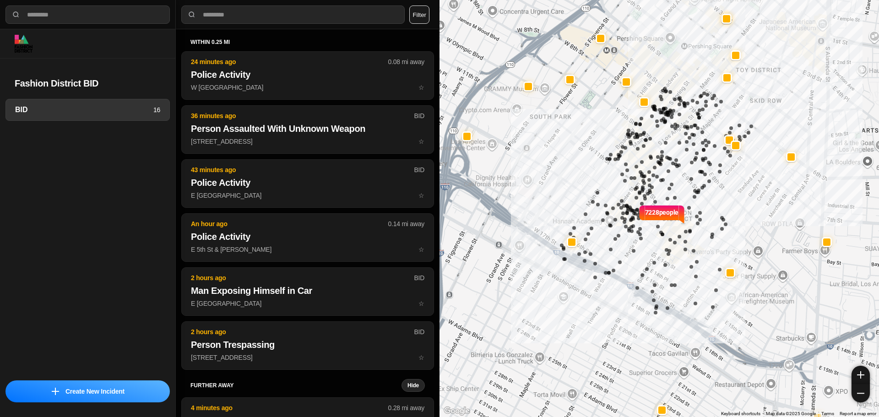
select select "*"
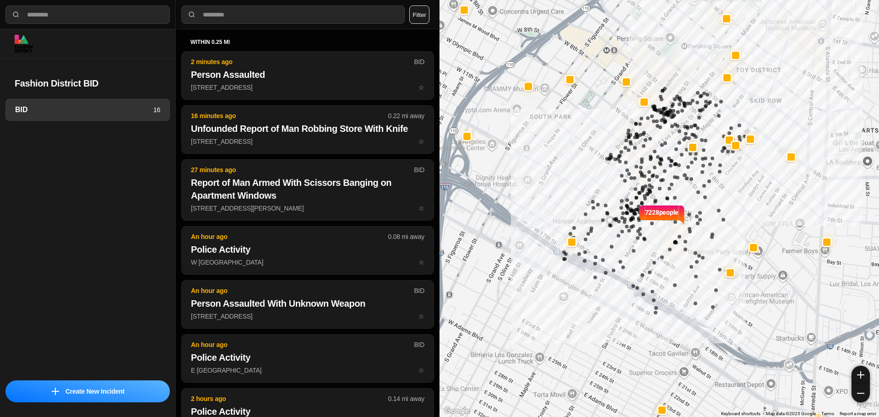
select select "*"
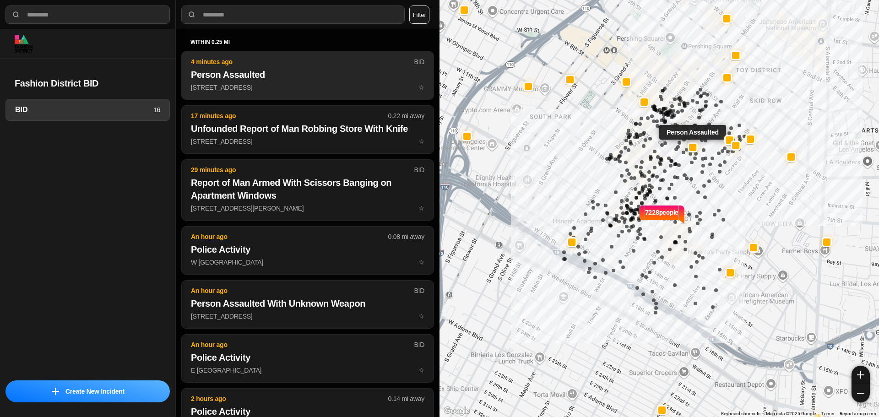
click at [285, 87] on p "315 East 8Th Street ☆" at bounding box center [308, 87] width 234 height 9
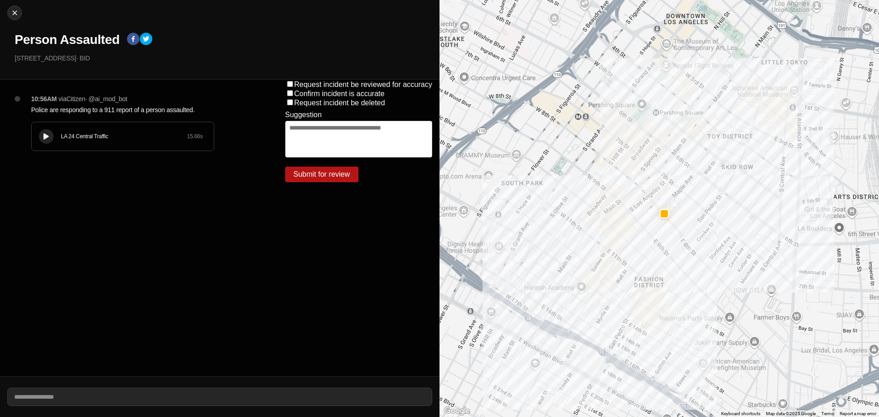
click at [43, 139] on div at bounding box center [46, 136] width 9 height 7
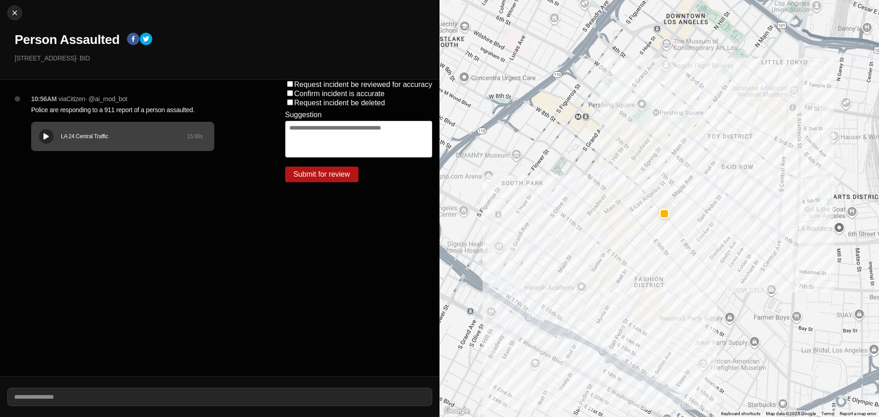
click at [52, 136] on button at bounding box center [46, 136] width 15 height 15
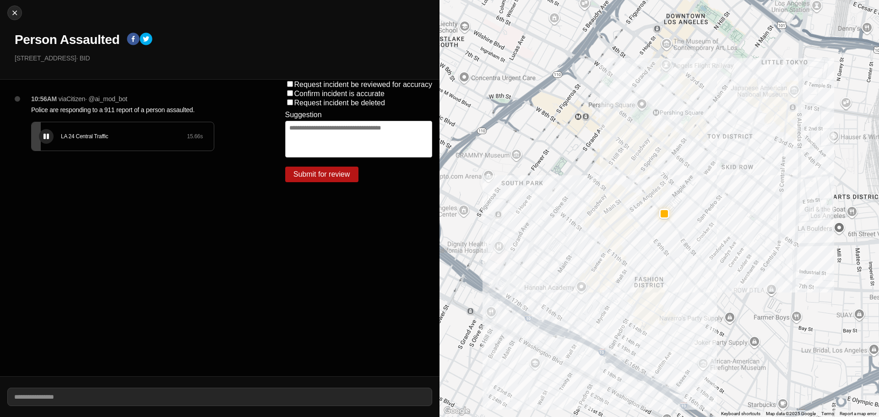
click at [49, 136] on button at bounding box center [46, 136] width 15 height 15
click at [92, 54] on p "315 East 8Th Street · BID" at bounding box center [224, 58] width 418 height 9
click at [89, 46] on h1 "Person Assaulted" at bounding box center [67, 40] width 105 height 16
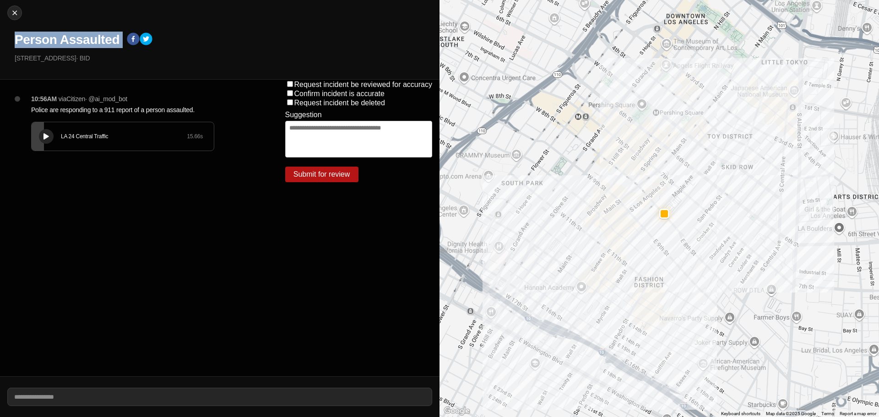
copy div "Person Assaulted"
drag, startPoint x: 71, startPoint y: 60, endPoint x: 0, endPoint y: 59, distance: 70.5
click at [0, 59] on div "Close Person Assaulted 315 East 8Th Street · BID" at bounding box center [220, 40] width 440 height 80
copy p "315 East 8Th Street"
click at [140, 106] on p "Police are responding to a 911 report of a person assaulted." at bounding box center [140, 109] width 218 height 9
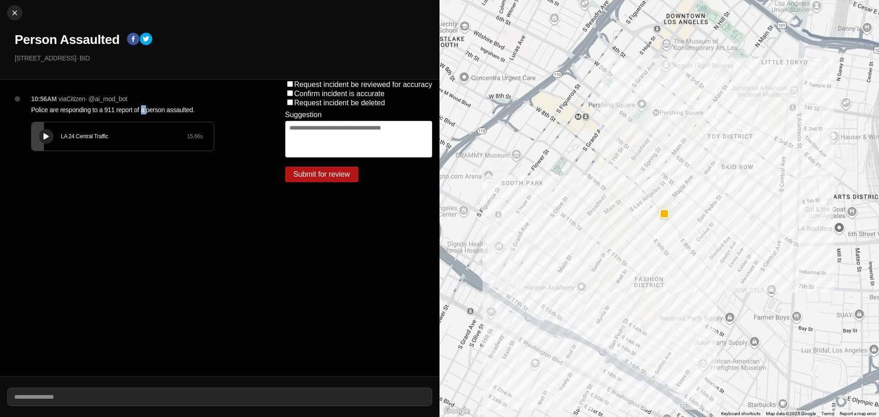
click at [140, 106] on p "Police are responding to a 911 report of a person assaulted." at bounding box center [140, 109] width 218 height 9
copy p "Police are responding to a 911 report of a person assaulted."
click at [11, 14] on img at bounding box center [14, 12] width 9 height 9
select select "*"
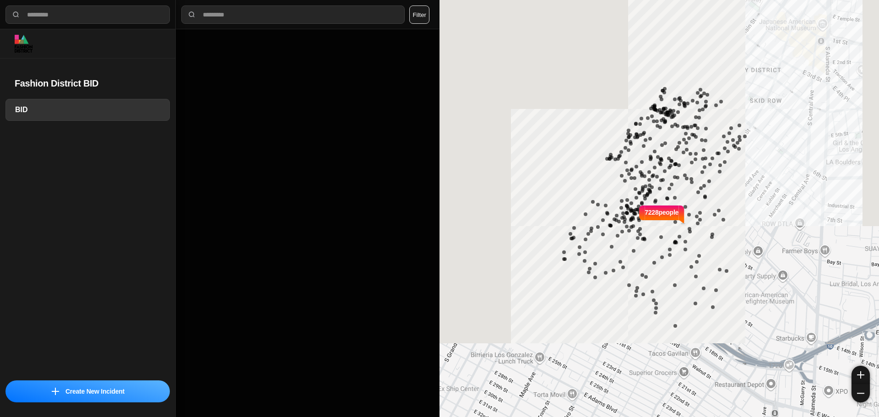
select select "*"
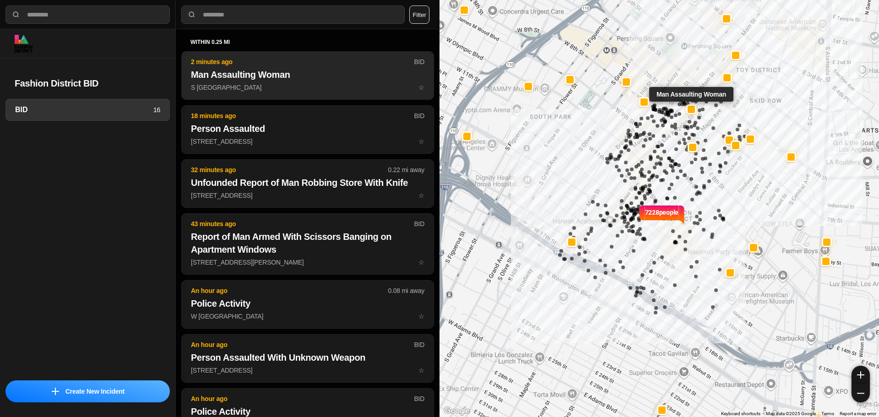
click at [319, 71] on h2 "Man Assaulting Woman" at bounding box center [308, 74] width 234 height 13
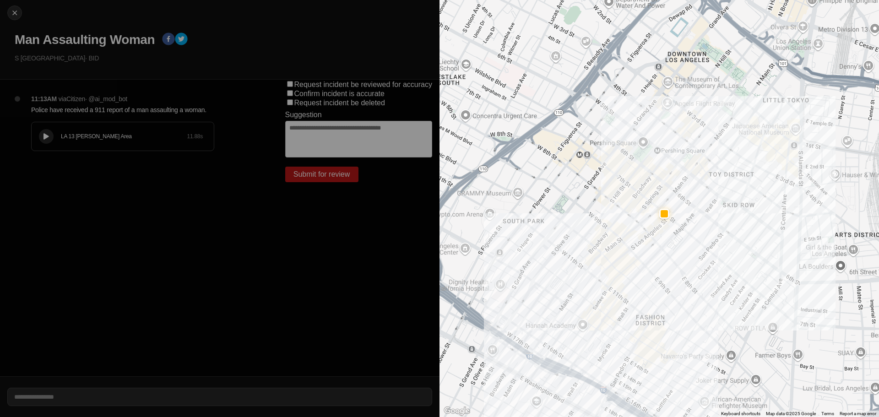
click at [38, 138] on div "LA 13 Newton Area 11.88 s" at bounding box center [123, 136] width 182 height 28
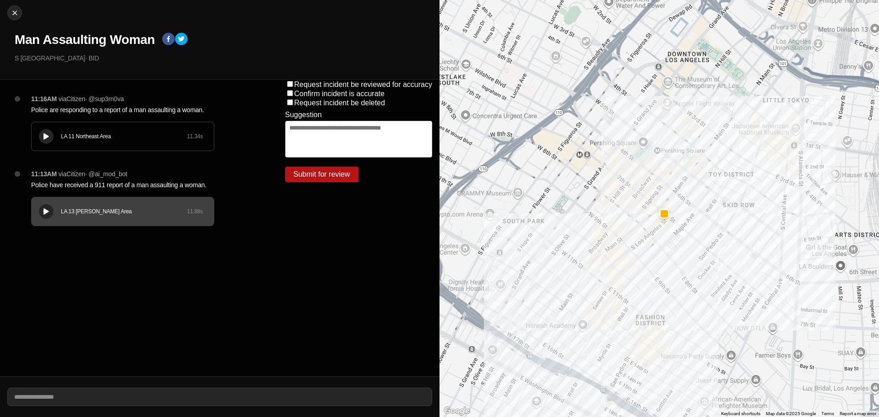
click at [42, 136] on div at bounding box center [46, 136] width 9 height 7
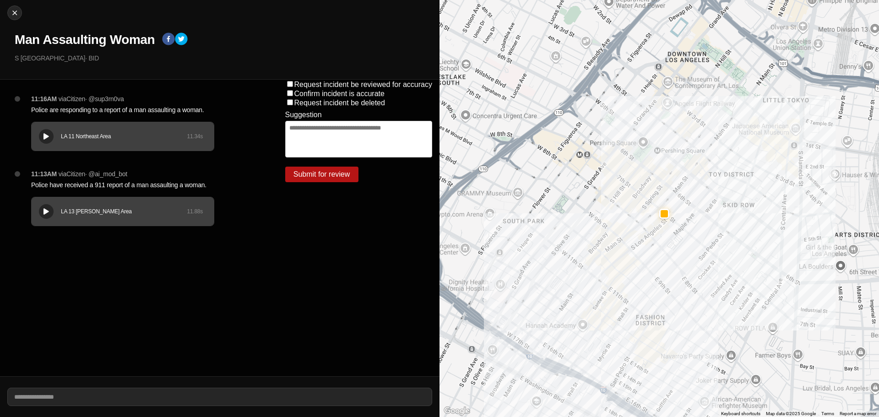
click at [49, 142] on button at bounding box center [46, 136] width 15 height 15
click at [50, 213] on div at bounding box center [46, 211] width 9 height 7
click at [77, 41] on h1 "Man Assaulting Woman" at bounding box center [85, 40] width 140 height 16
click at [75, 47] on h1 "Man Assaulting Woman" at bounding box center [85, 40] width 140 height 16
click at [78, 41] on h1 "Man Assaulting Woman" at bounding box center [85, 40] width 140 height 16
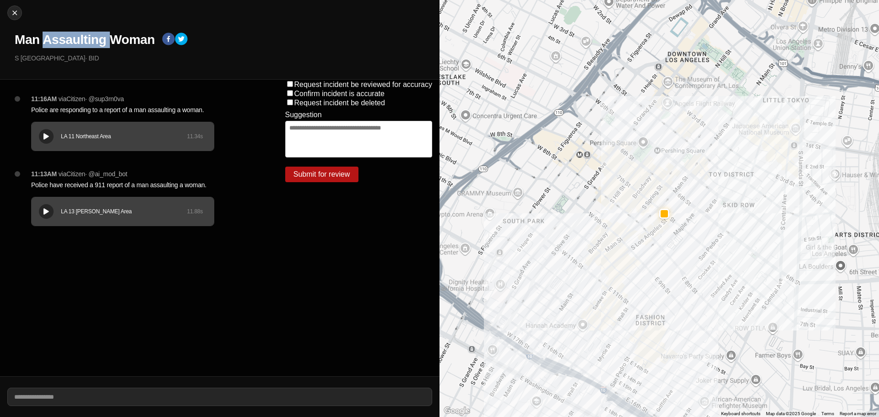
click at [78, 40] on h1 "Man Assaulting Woman" at bounding box center [85, 40] width 140 height 16
click at [79, 40] on h1 "Man Assaulting Woman" at bounding box center [85, 40] width 140 height 16
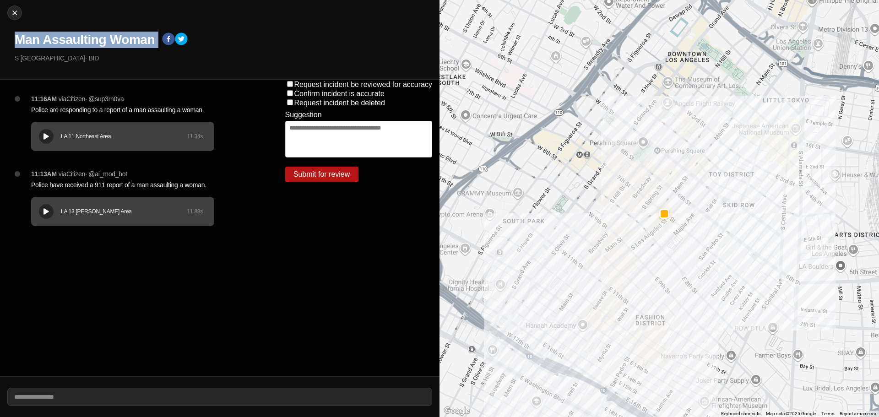
copy div "Man Assaulting Woman"
drag, startPoint x: 72, startPoint y: 59, endPoint x: 0, endPoint y: 60, distance: 72.4
click at [0, 59] on div "Close Man Assaulting Woman S Main St & W 7th St · BID" at bounding box center [220, 40] width 440 height 80
copy p "S [GEOGRAPHIC_DATA]"
click at [96, 188] on p "Police have received a 911 report of a man assaulting a woman." at bounding box center [140, 184] width 218 height 9
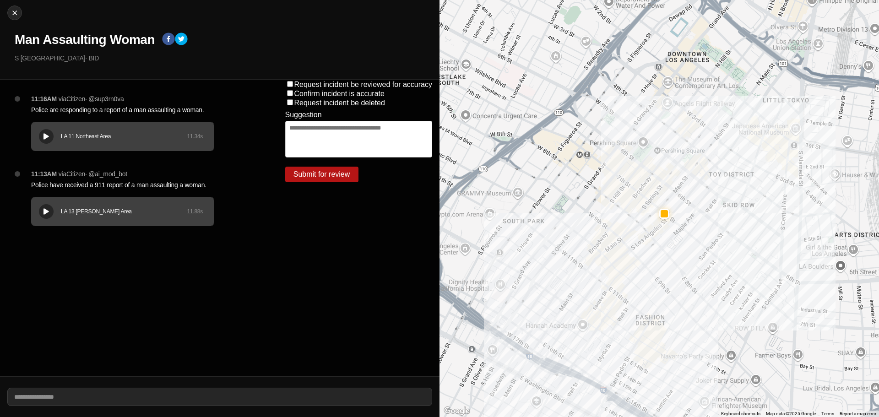
click at [96, 186] on p "Police have received a 911 report of a man assaulting a woman." at bounding box center [140, 184] width 218 height 9
copy p "Police have received a 911 report of a man assaulting a woman."
click at [152, 107] on p "Police are responding to a report of a man assaulting a woman." at bounding box center [140, 109] width 218 height 9
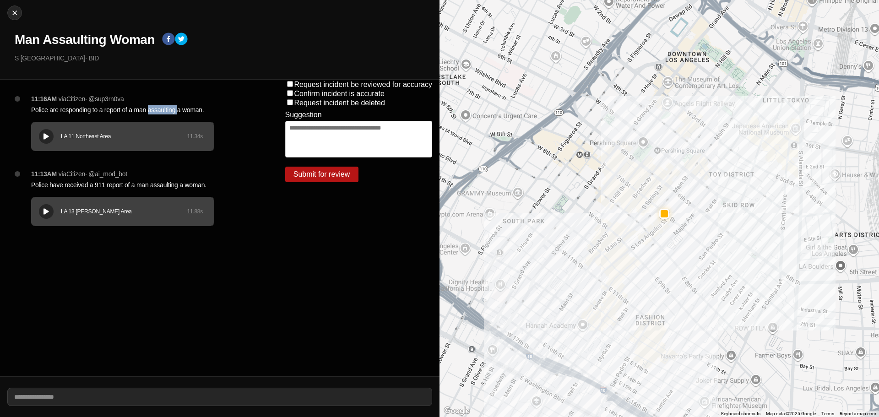
click at [152, 107] on p "Police are responding to a report of a man assaulting a woman." at bounding box center [140, 109] width 218 height 9
copy p "Police are responding to a report of a man assaulting a woman."
click at [13, 10] on img at bounding box center [14, 12] width 9 height 9
select select "*"
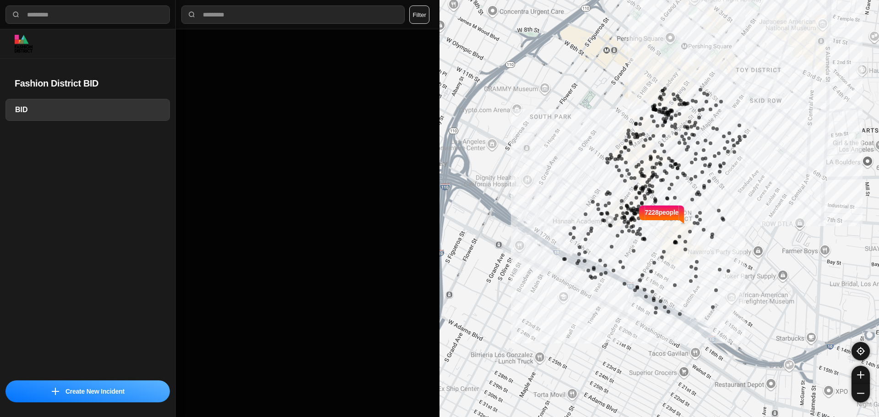
select select "*"
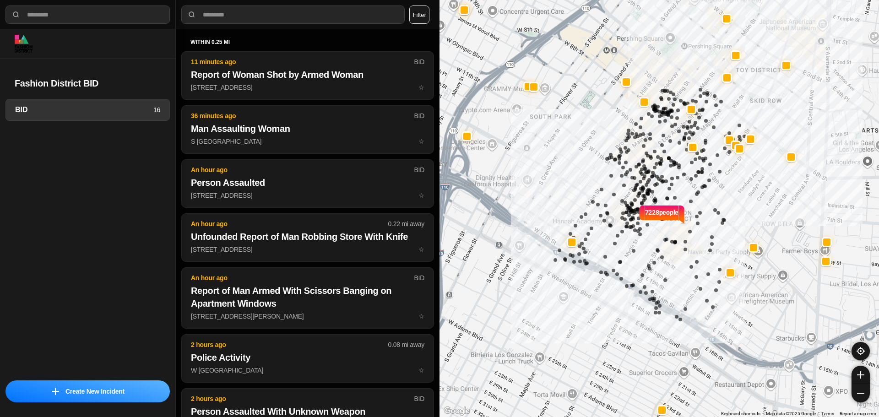
select select "*"
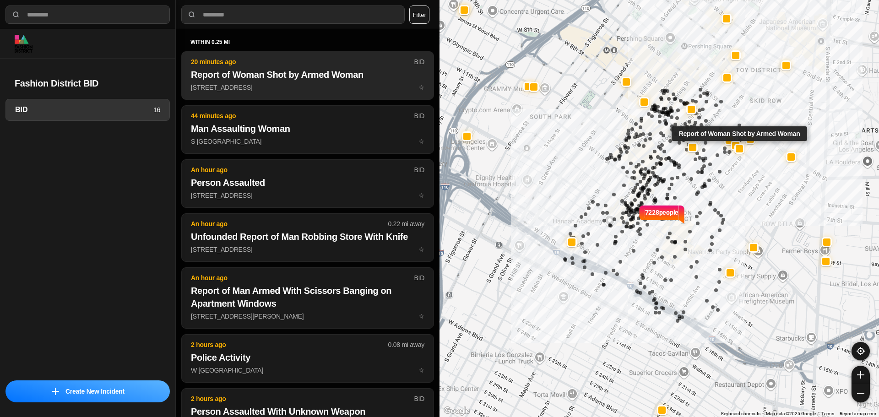
click at [291, 81] on h2 "Report of Woman Shot by Armed Woman" at bounding box center [308, 74] width 234 height 13
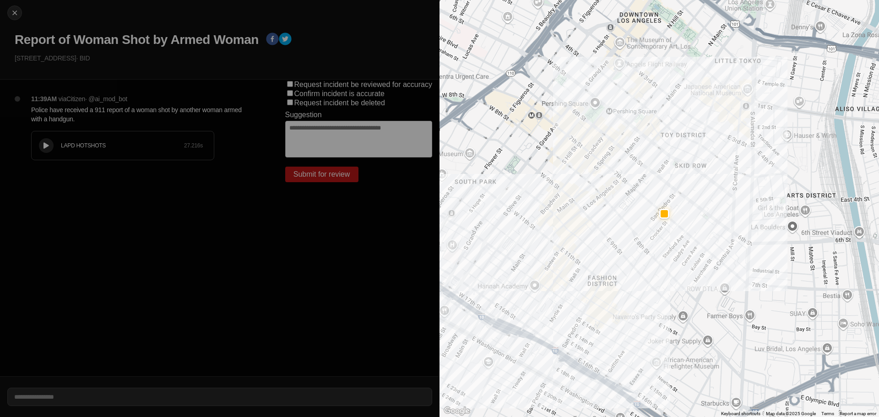
click at [45, 150] on button at bounding box center [46, 145] width 15 height 15
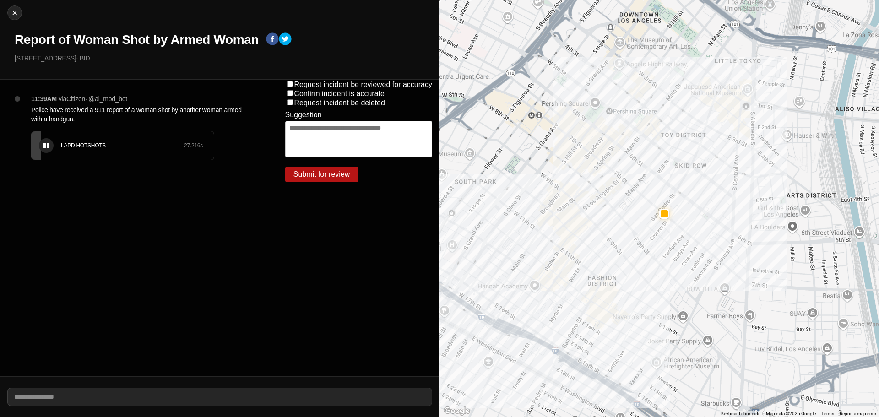
click at [41, 141] on button at bounding box center [46, 145] width 15 height 15
click at [119, 34] on h1 "Report of Woman Shot by Armed Woman" at bounding box center [137, 40] width 244 height 16
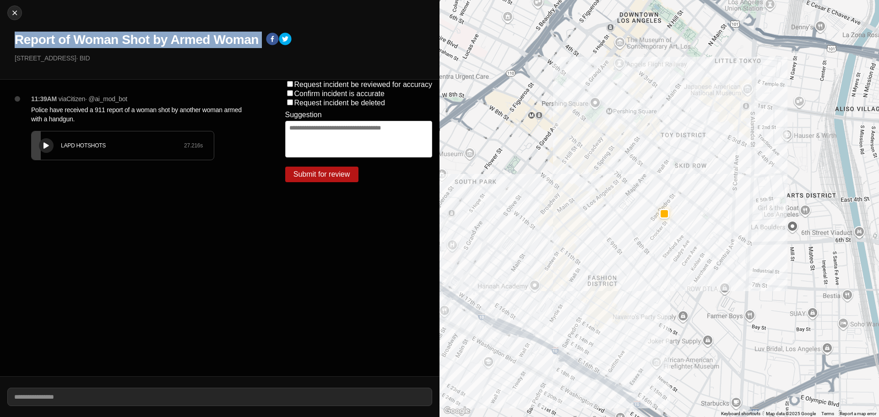
click at [119, 34] on h1 "Report of Woman Shot by Armed Woman" at bounding box center [137, 40] width 244 height 16
copy div "Report of Woman Shot by Armed Woman"
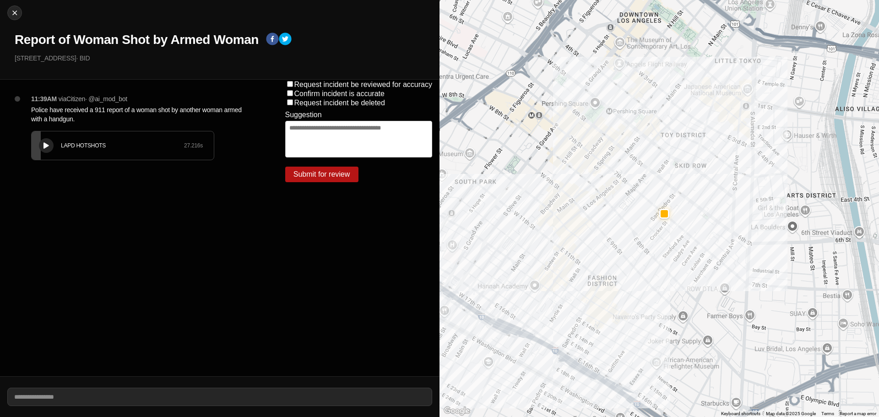
click at [53, 150] on div "LAPD HOTSHOTS 27.216 s" at bounding box center [123, 145] width 182 height 28
click at [65, 136] on div "LAPD HOTSHOTS 27.216 s" at bounding box center [123, 145] width 182 height 28
click at [46, 144] on icon at bounding box center [46, 146] width 5 height 6
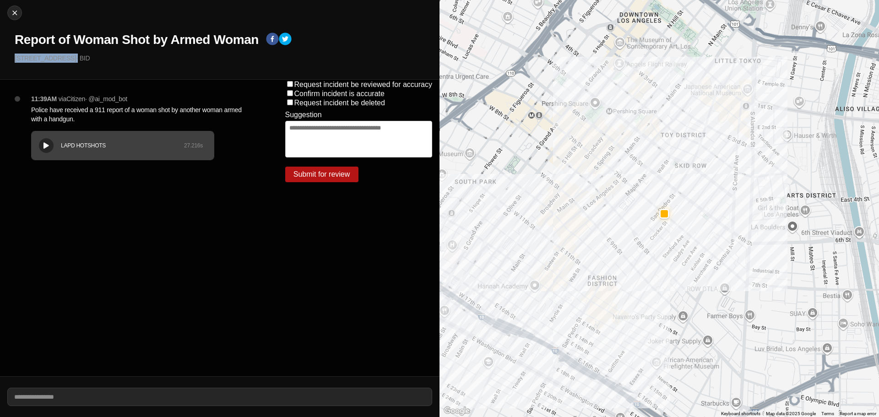
drag, startPoint x: 71, startPoint y: 59, endPoint x: 0, endPoint y: 57, distance: 71.0
click at [0, 57] on div "Close Report of Woman Shot by Armed Woman [STREET_ADDRESS] · BID" at bounding box center [220, 40] width 440 height 80
copy p "[STREET_ADDRESS]"
click at [54, 110] on p "Police have received a 911 report of a woman shot by another woman armed with a…" at bounding box center [140, 114] width 218 height 18
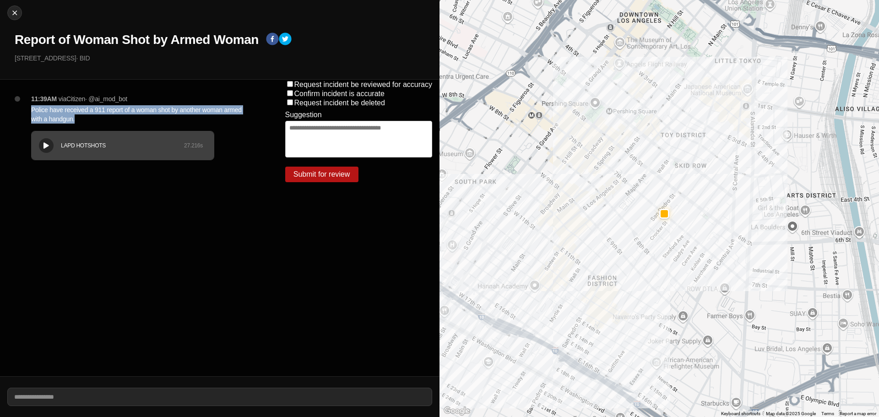
click at [54, 110] on p "Police have received a 911 report of a woman shot by another woman armed with a…" at bounding box center [140, 114] width 218 height 18
copy p "Police have received a 911 report of a woman shot by another woman armed with a…"
click at [17, 5] on button "Close" at bounding box center [14, 12] width 15 height 15
select select "*"
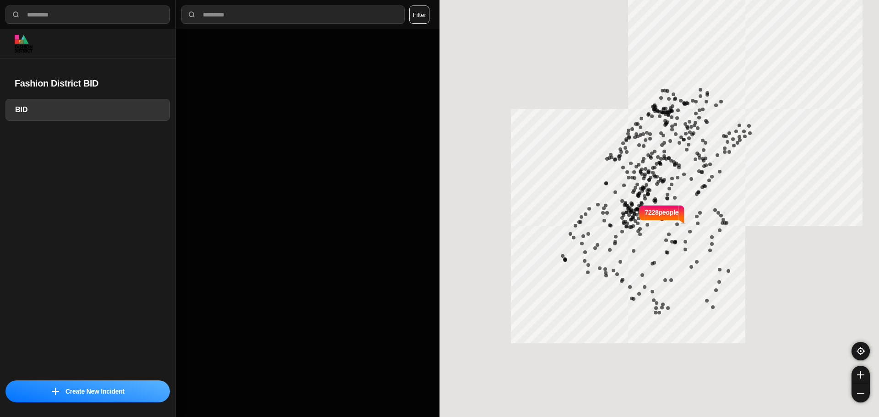
select select "*"
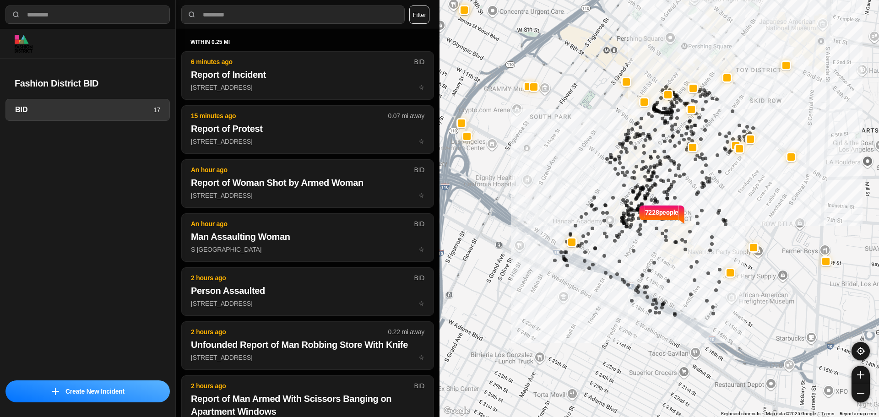
select select "*"
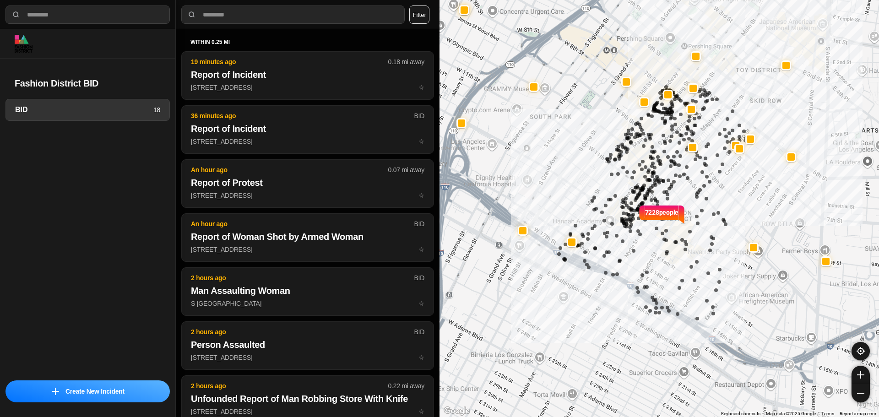
select select "*"
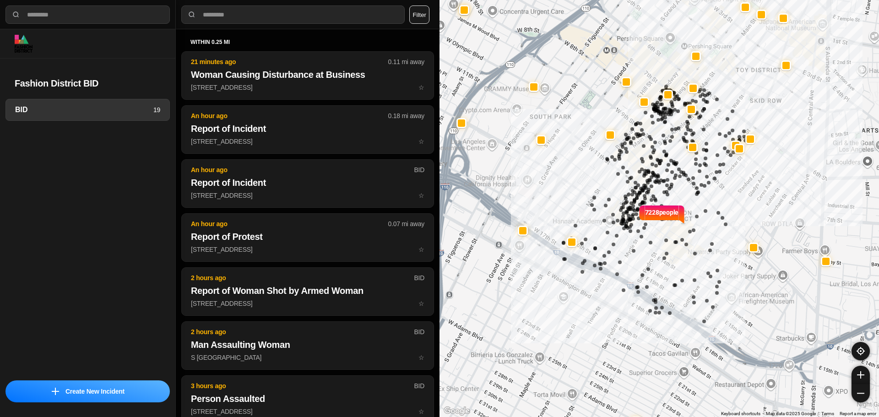
select select "*"
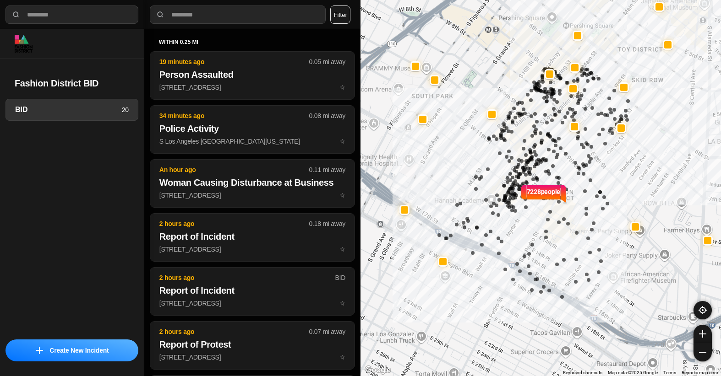
select select "*"
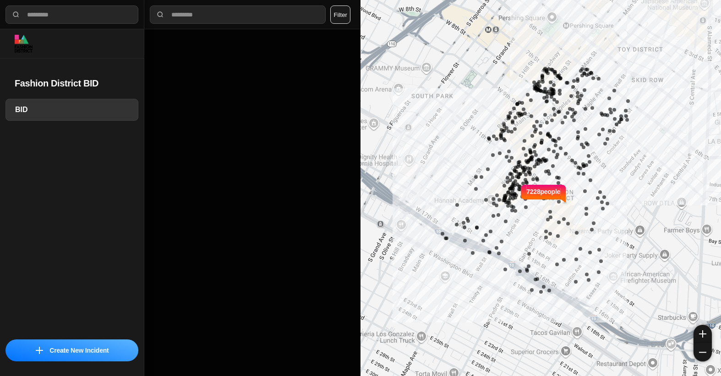
select select "*"
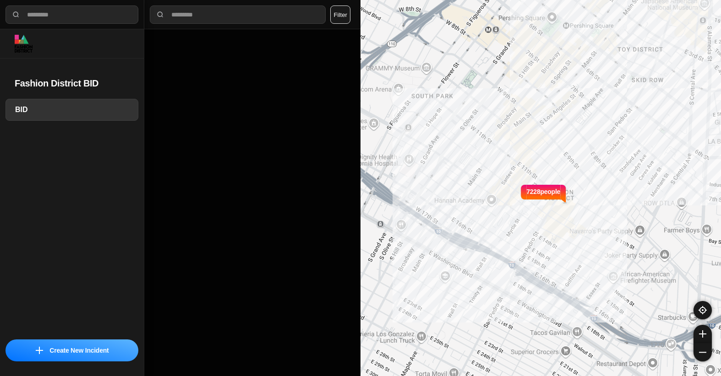
select select "*"
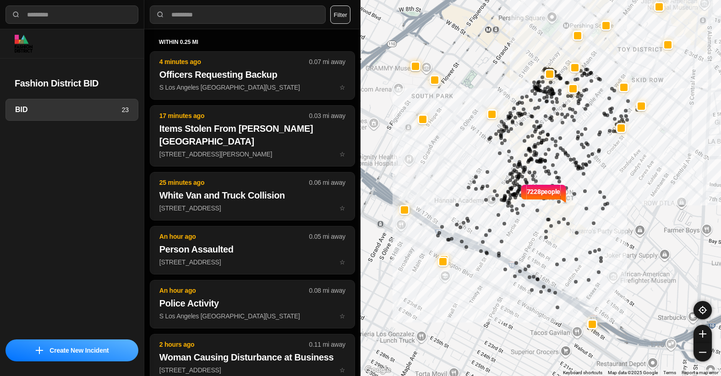
select select "*"
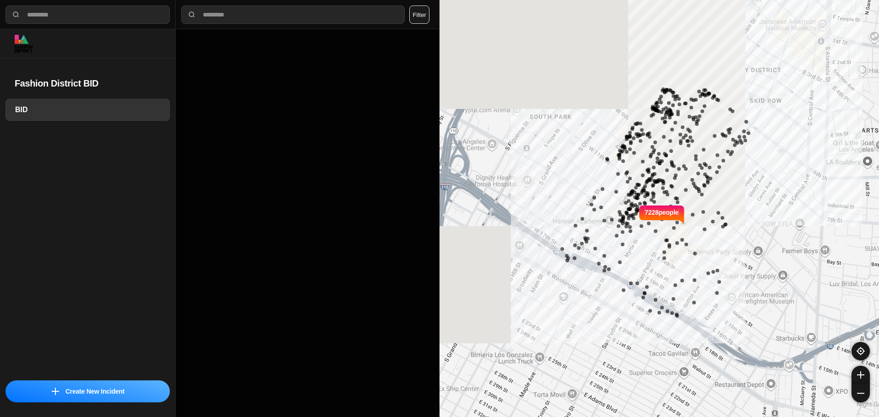
select select "*"
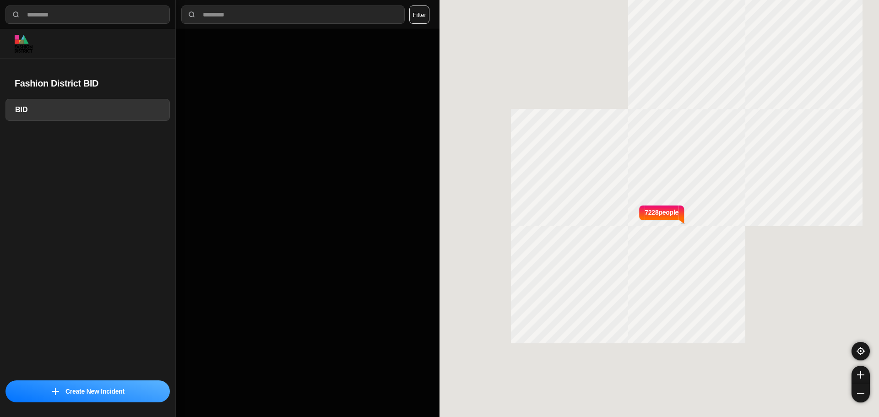
select select "*"
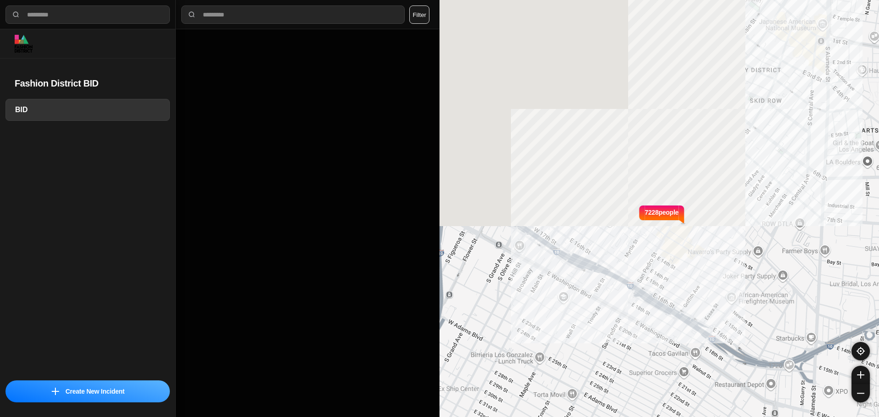
select select "*"
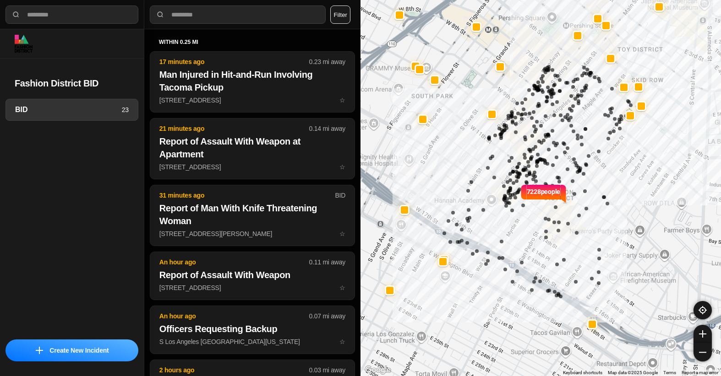
select select "*"
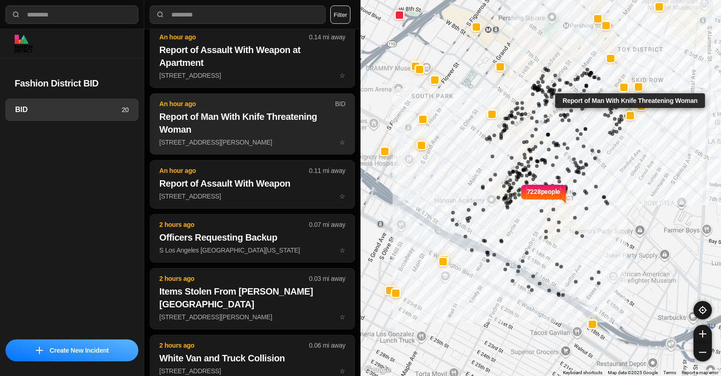
scroll to position [146, 0]
